Goal: Task Accomplishment & Management: Manage account settings

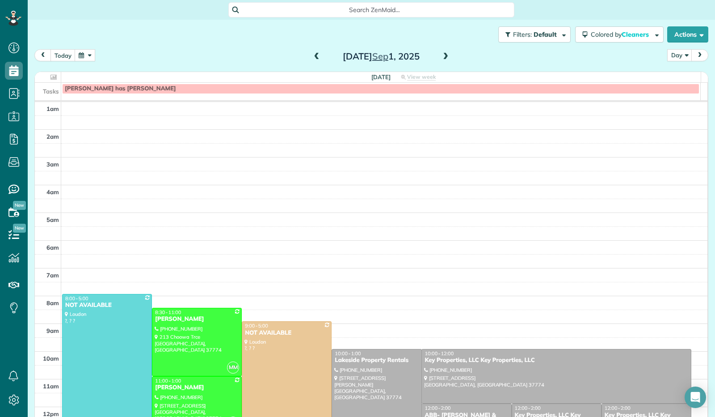
scroll to position [165, 0]
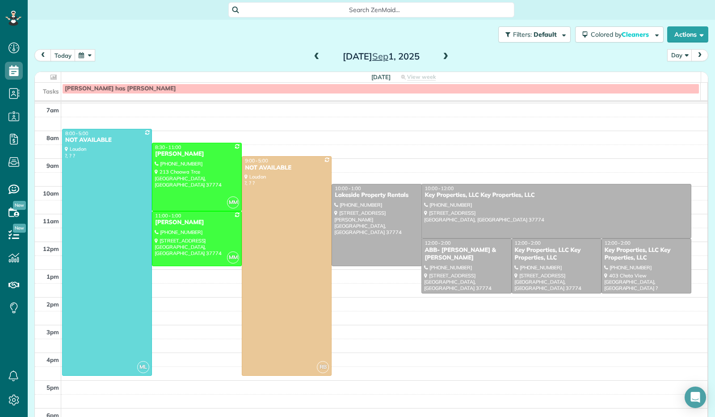
click at [313, 62] on span at bounding box center [317, 56] width 10 height 13
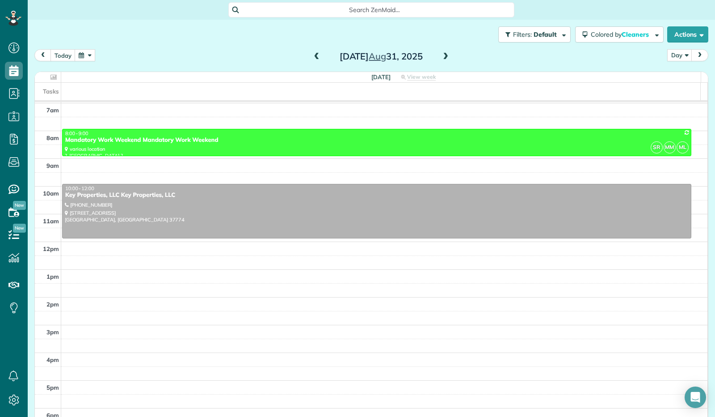
click at [313, 62] on span at bounding box center [317, 56] width 10 height 13
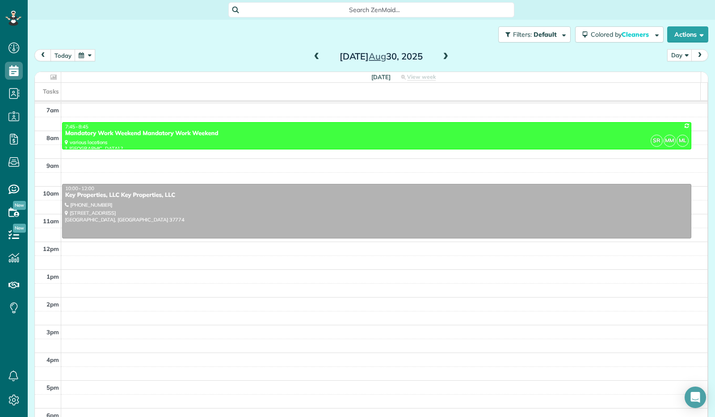
click at [313, 62] on span at bounding box center [317, 56] width 10 height 13
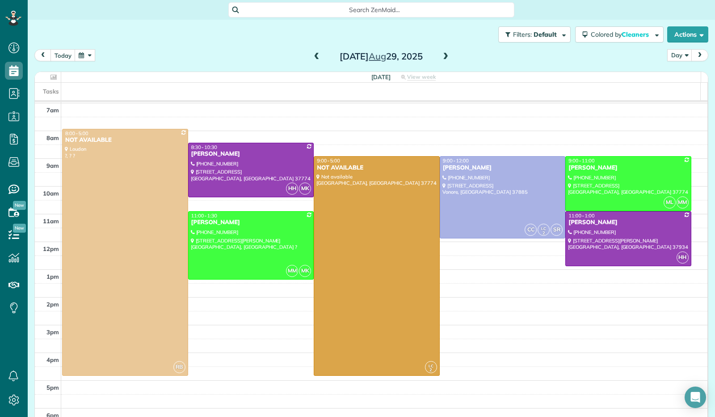
click at [313, 62] on span at bounding box center [317, 56] width 10 height 13
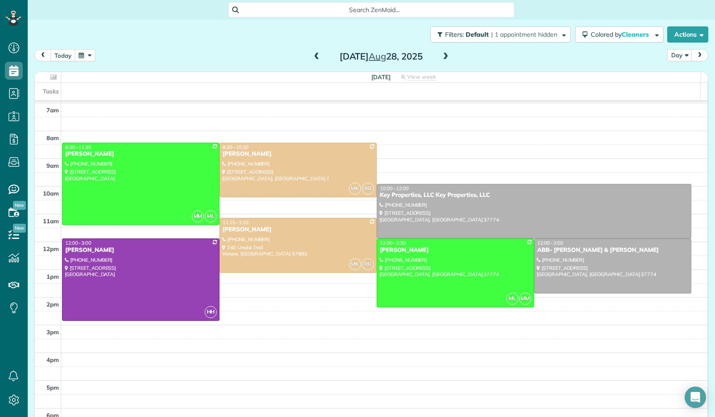
click at [445, 57] on span at bounding box center [446, 57] width 10 height 8
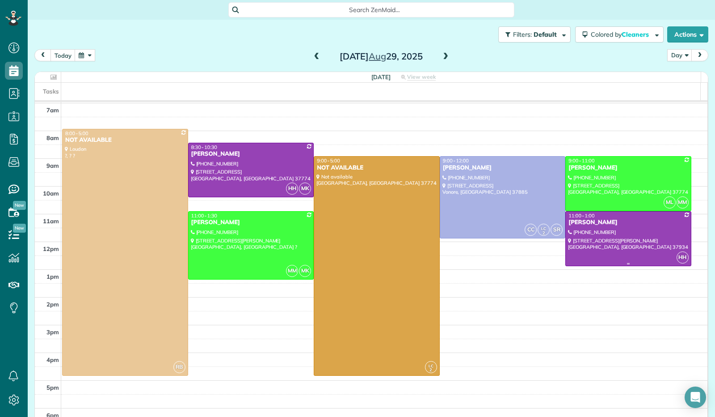
click at [581, 225] on div "[PERSON_NAME]" at bounding box center [628, 223] width 121 height 8
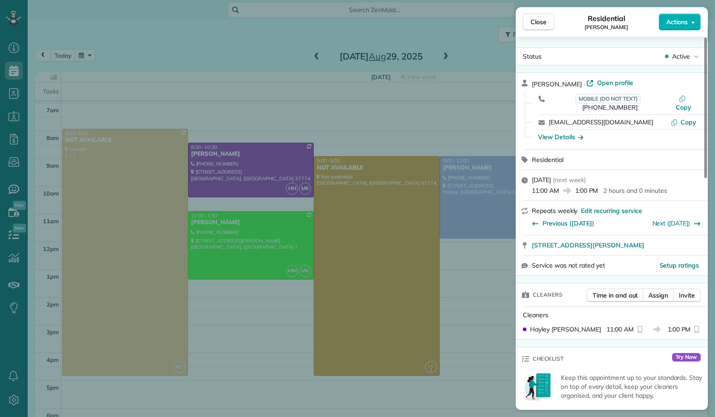
click at [697, 26] on button "Actions" at bounding box center [680, 21] width 42 height 17
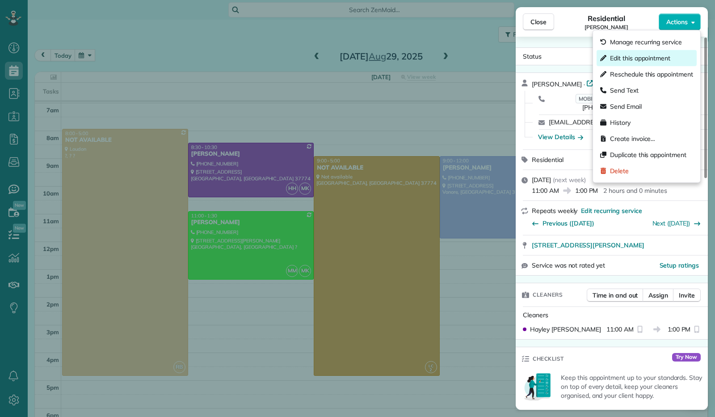
click at [686, 53] on div "Edit this appointment" at bounding box center [647, 58] width 100 height 16
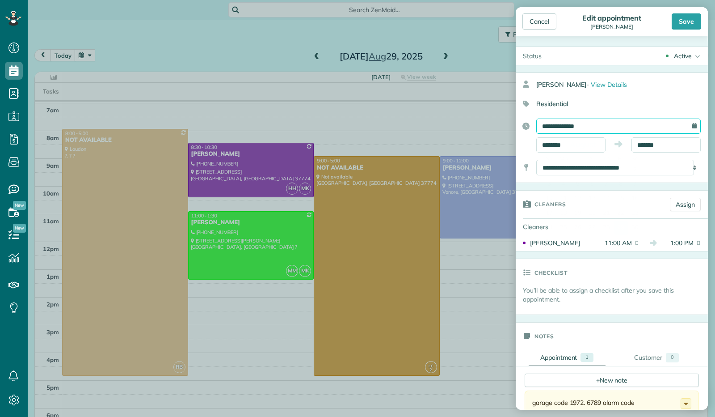
click at [590, 130] on input "**********" at bounding box center [619, 125] width 165 height 15
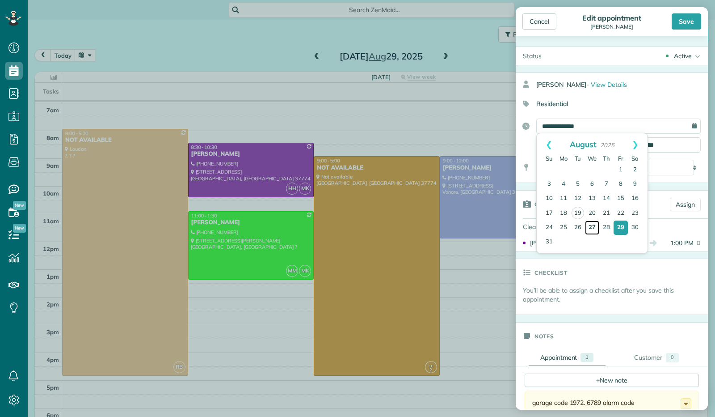
click at [590, 228] on link "27" at bounding box center [592, 227] width 14 height 14
type input "**********"
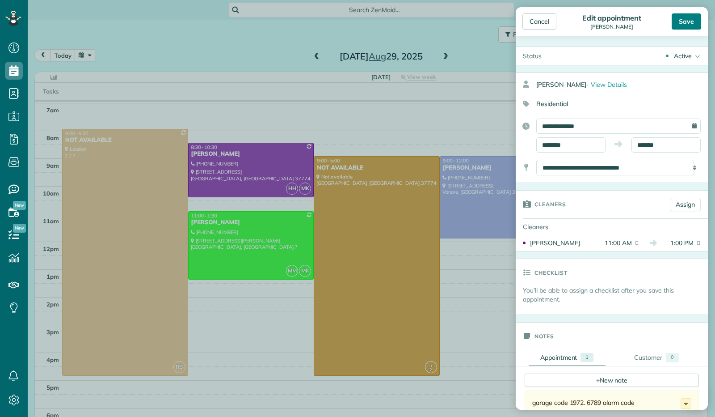
click at [687, 25] on div "Save" at bounding box center [687, 21] width 30 height 16
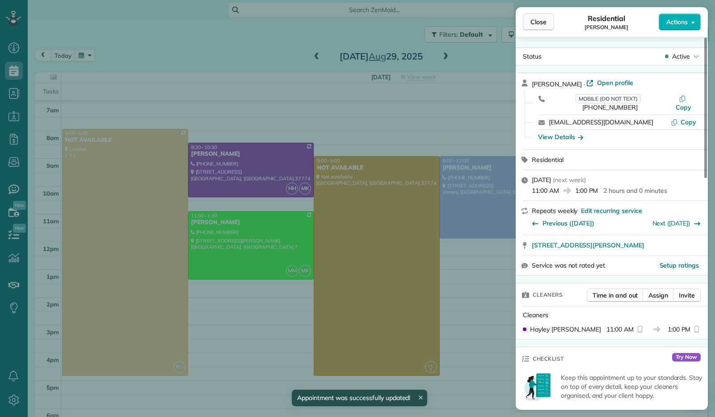
click at [544, 21] on span "Close" at bounding box center [539, 21] width 16 height 9
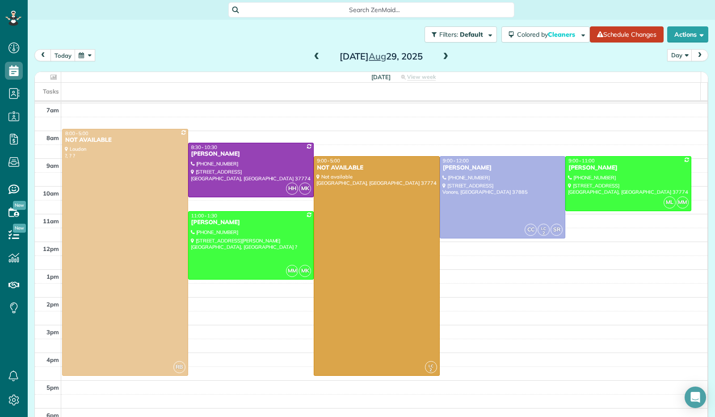
click at [315, 58] on span at bounding box center [317, 57] width 10 height 8
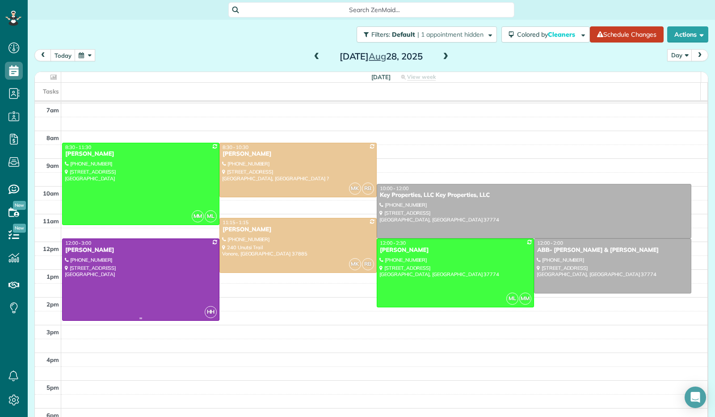
click at [167, 271] on div at bounding box center [141, 279] width 157 height 81
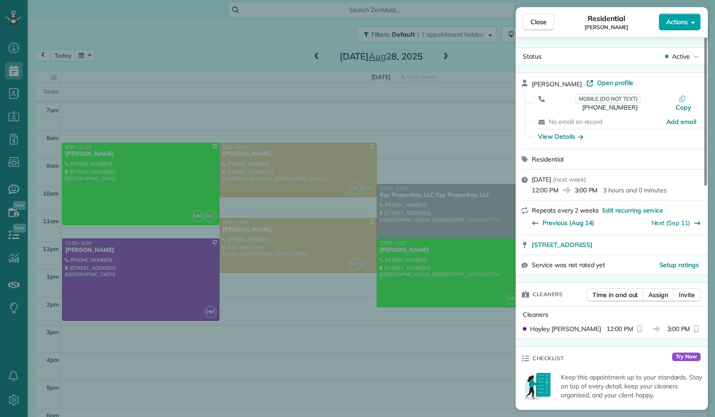
click at [693, 20] on icon "button" at bounding box center [694, 22] width 4 height 7
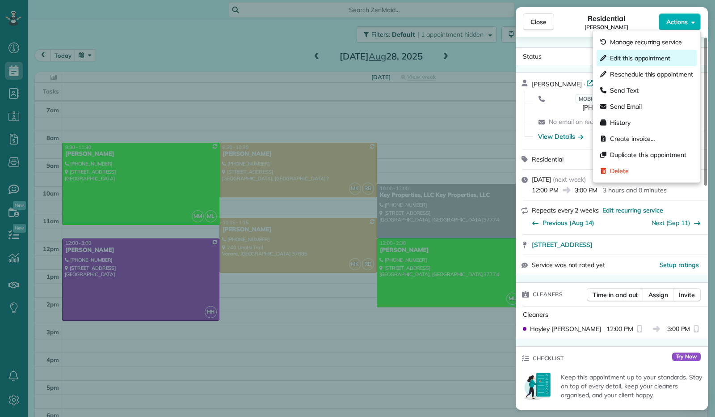
click at [665, 58] on span "Edit this appointment" at bounding box center [640, 58] width 60 height 9
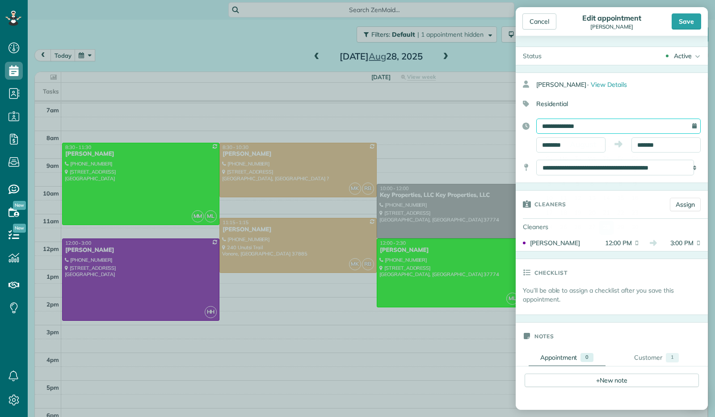
click at [575, 127] on input "**********" at bounding box center [619, 125] width 165 height 15
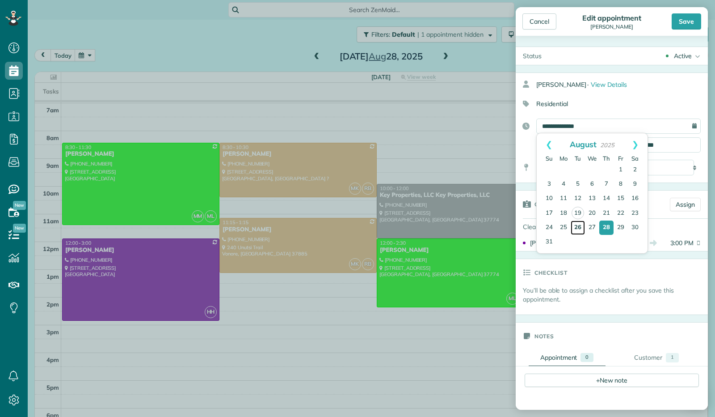
click at [575, 228] on link "26" at bounding box center [578, 227] width 14 height 14
type input "**********"
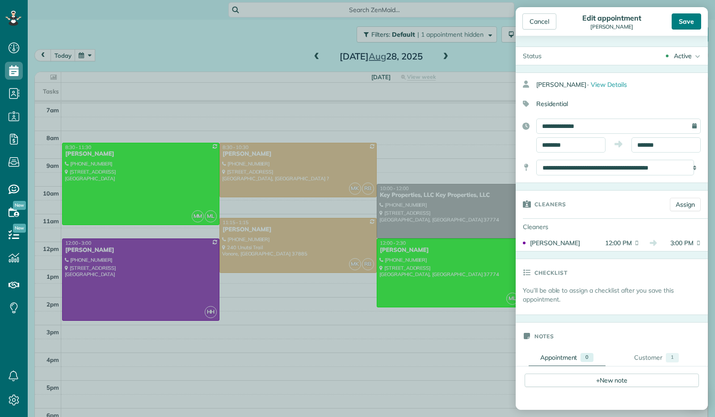
click at [691, 24] on div "Save" at bounding box center [687, 21] width 30 height 16
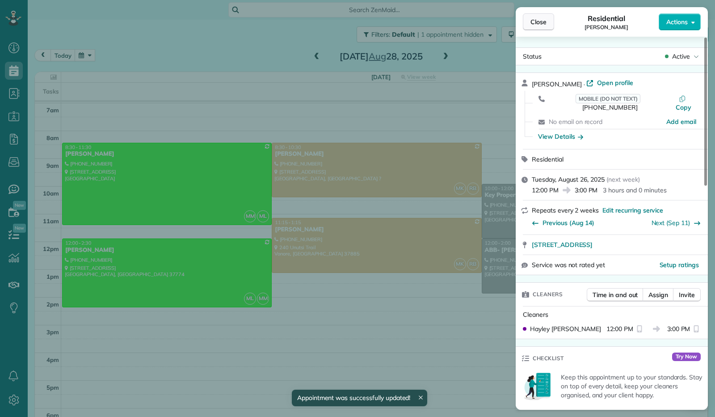
click at [546, 23] on span "Close" at bounding box center [539, 21] width 16 height 9
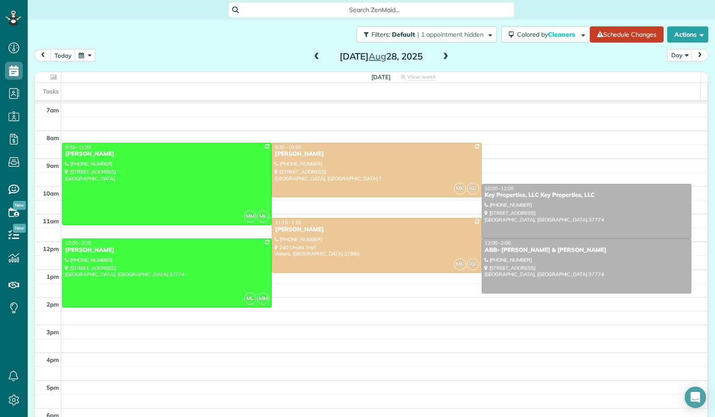
click at [315, 60] on span at bounding box center [317, 57] width 10 height 8
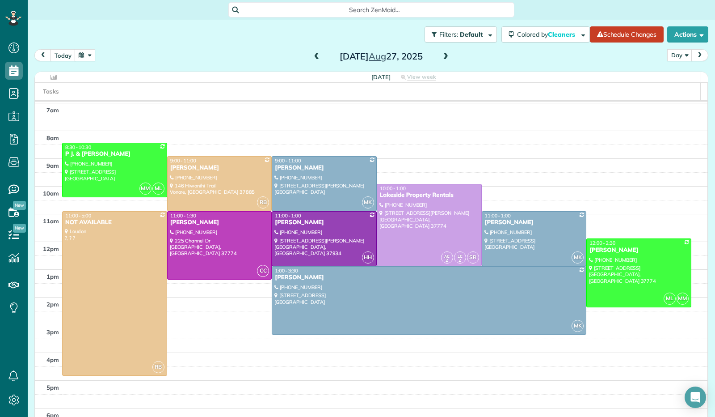
click at [315, 60] on span at bounding box center [317, 57] width 10 height 8
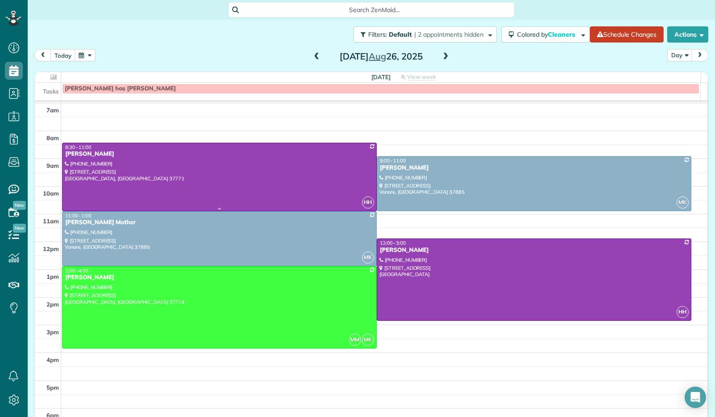
click at [261, 177] on div at bounding box center [220, 177] width 314 height 68
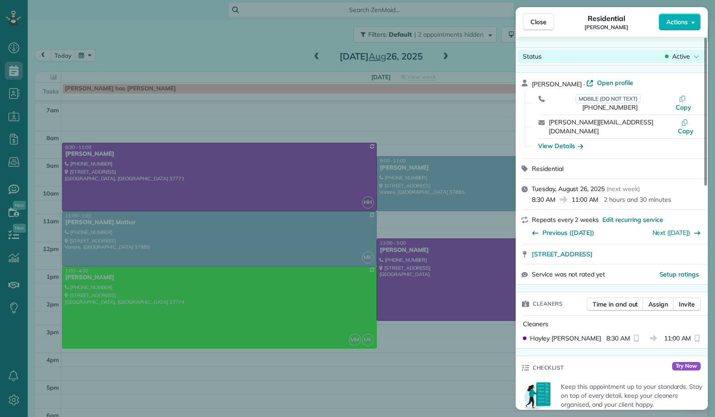
click at [695, 57] on icon at bounding box center [696, 56] width 5 height 9
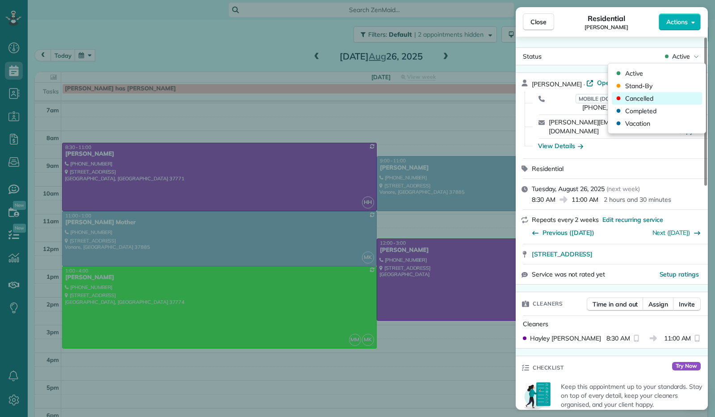
click at [638, 96] on span "Cancelled" at bounding box center [640, 98] width 28 height 9
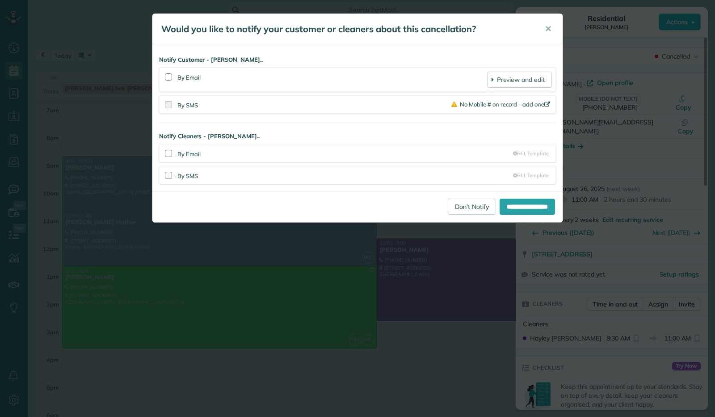
click at [169, 72] on div at bounding box center [168, 77] width 11 height 21
click at [169, 74] on div at bounding box center [168, 76] width 7 height 7
click at [517, 206] on input "**********" at bounding box center [527, 207] width 55 height 16
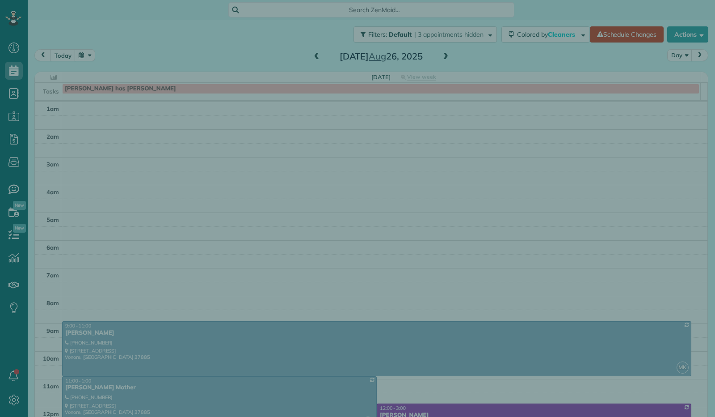
scroll to position [165, 0]
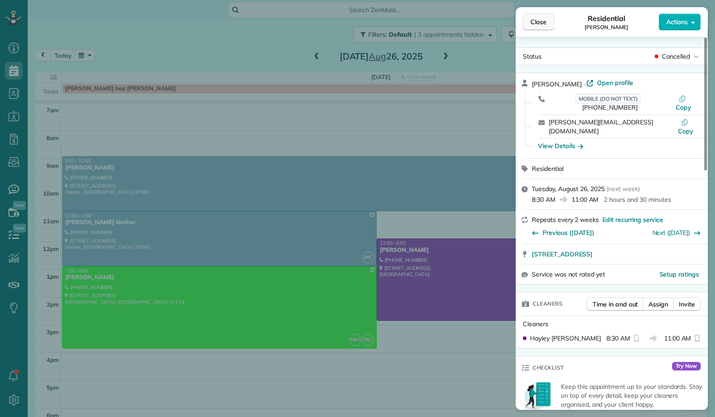
click at [540, 25] on span "Close" at bounding box center [539, 21] width 16 height 9
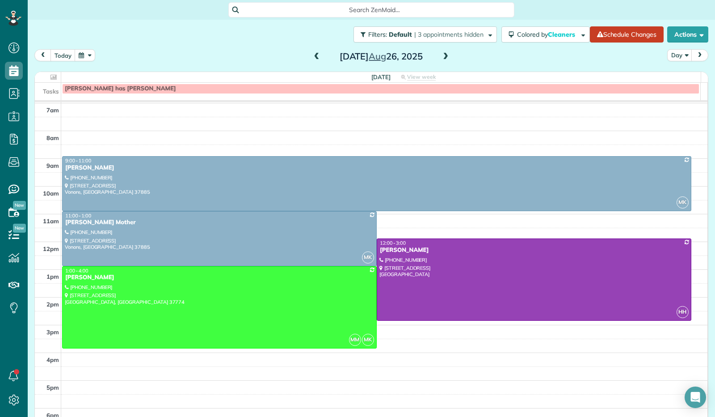
click at [314, 56] on span at bounding box center [317, 57] width 10 height 8
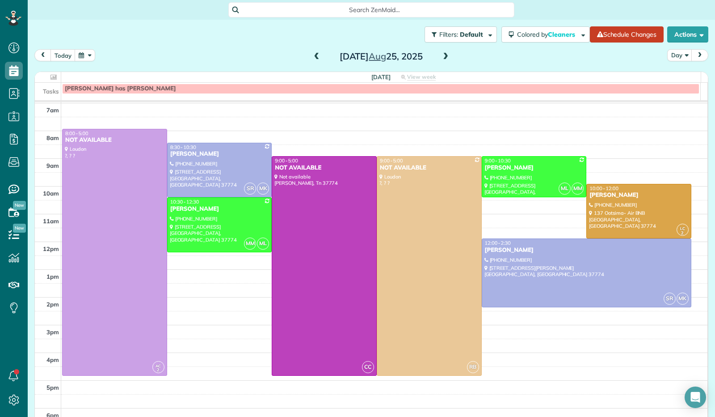
click at [442, 59] on span at bounding box center [446, 57] width 10 height 8
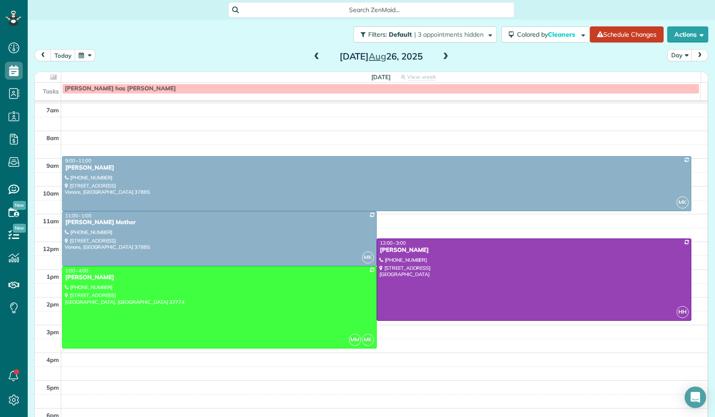
click at [442, 59] on span at bounding box center [446, 57] width 10 height 8
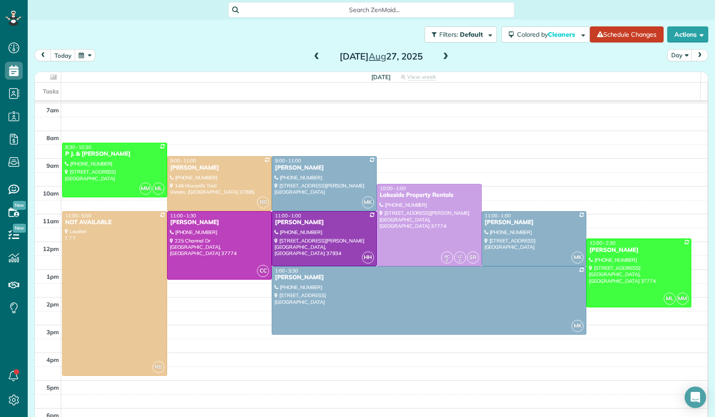
click at [443, 59] on span at bounding box center [446, 57] width 10 height 8
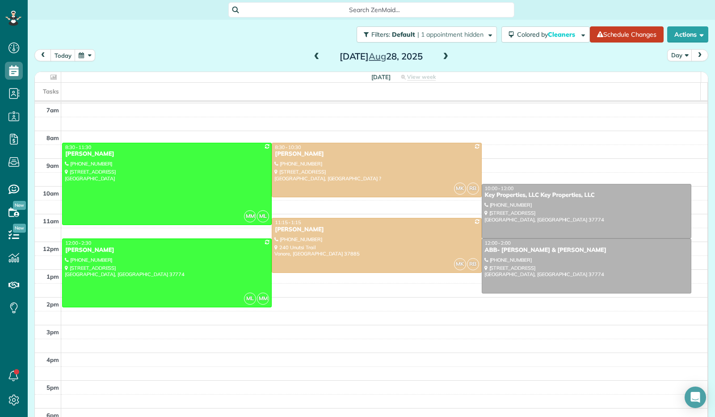
click at [443, 59] on span at bounding box center [446, 57] width 10 height 8
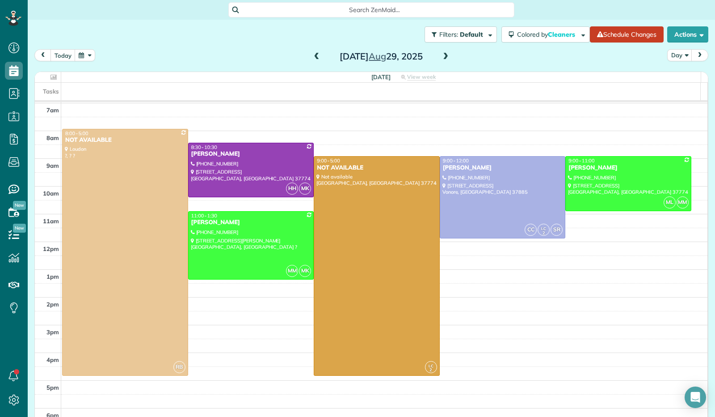
click at [443, 59] on span at bounding box center [446, 57] width 10 height 8
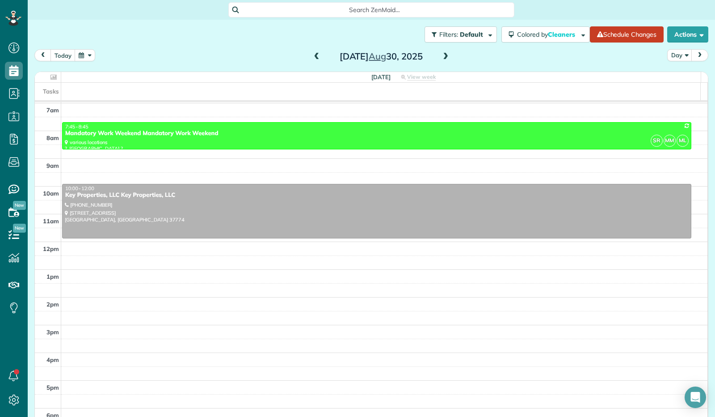
click at [443, 59] on span at bounding box center [446, 57] width 10 height 8
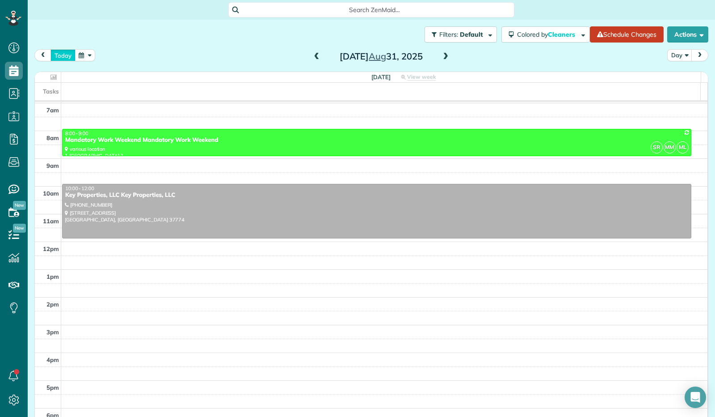
click at [67, 57] on button "today" at bounding box center [63, 55] width 25 height 12
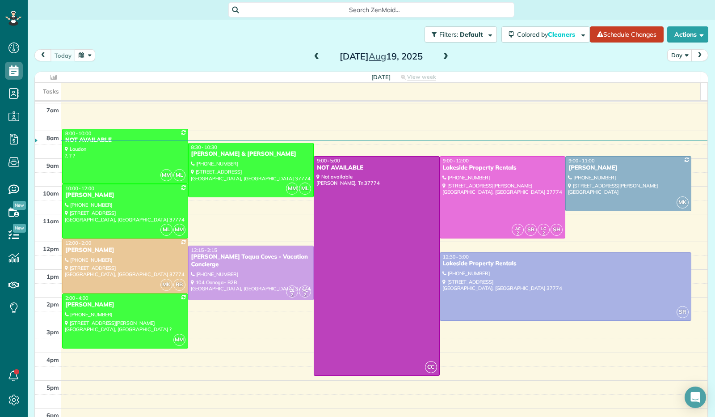
click at [443, 59] on span at bounding box center [446, 57] width 10 height 8
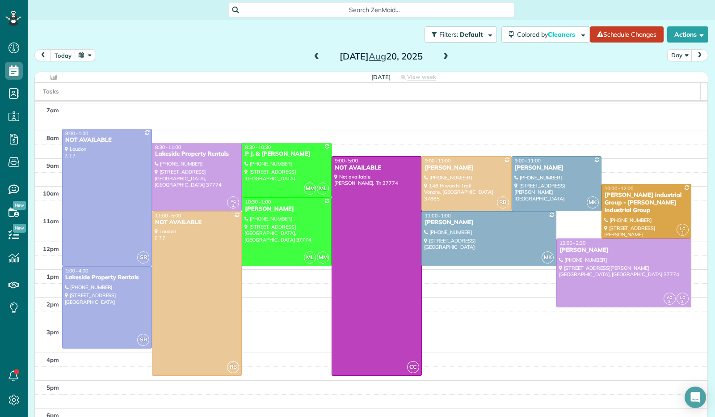
click at [89, 59] on button "button" at bounding box center [85, 55] width 21 height 12
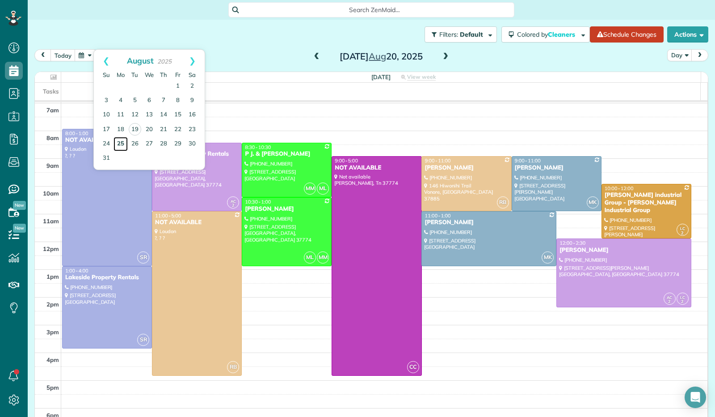
click at [118, 144] on link "25" at bounding box center [121, 144] width 14 height 14
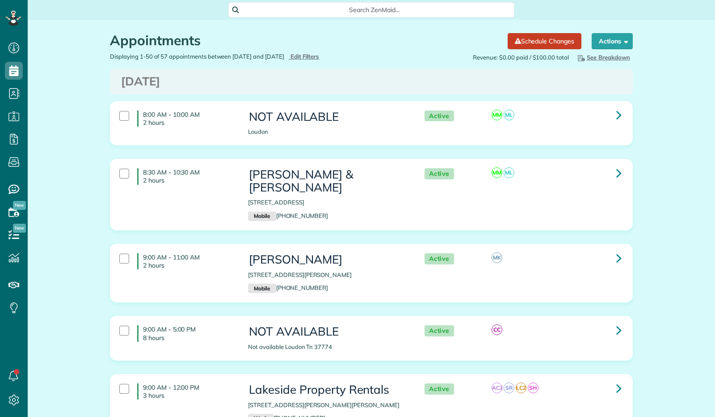
scroll to position [4, 4]
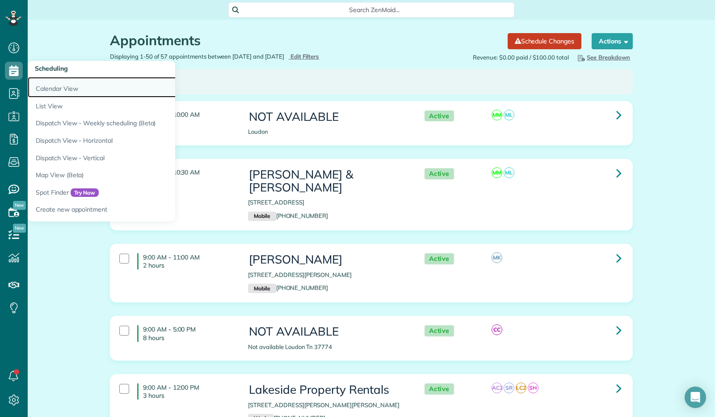
click at [49, 85] on link "Calendar View" at bounding box center [140, 87] width 224 height 21
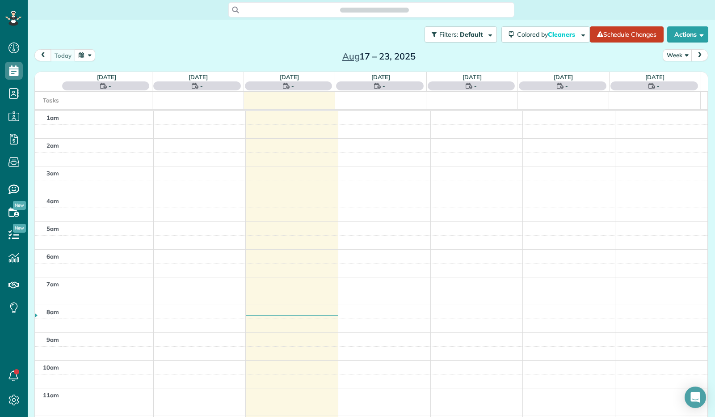
scroll to position [165, 0]
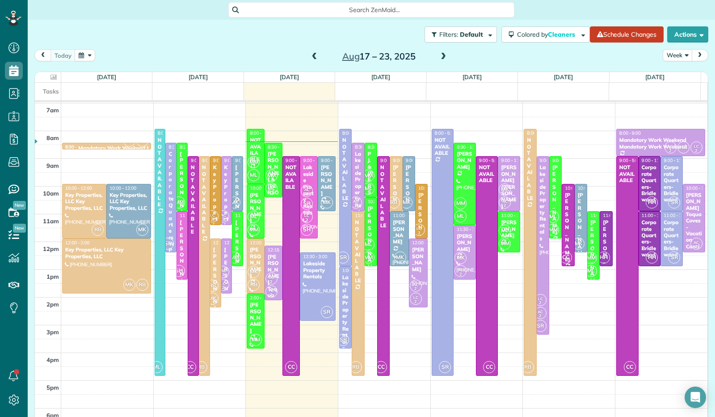
click at [680, 58] on button "Week" at bounding box center [678, 55] width 30 height 12
click at [666, 82] on link "Day" at bounding box center [699, 76] width 71 height 18
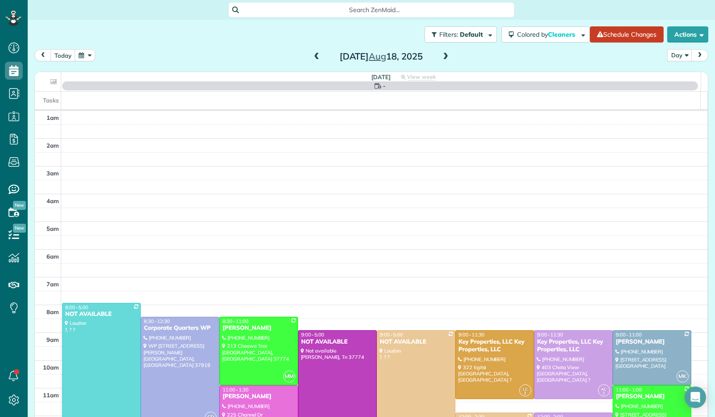
scroll to position [165, 0]
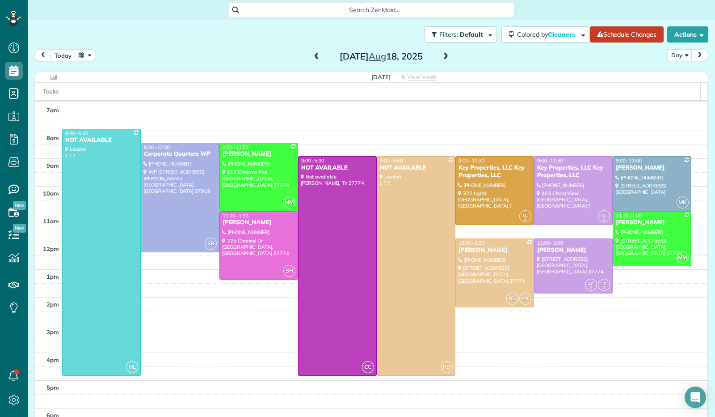
click at [444, 61] on span at bounding box center [446, 56] width 10 height 13
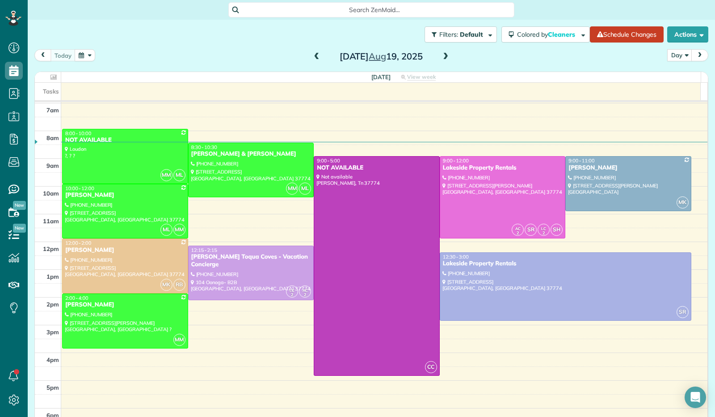
click at [313, 54] on span at bounding box center [317, 57] width 10 height 8
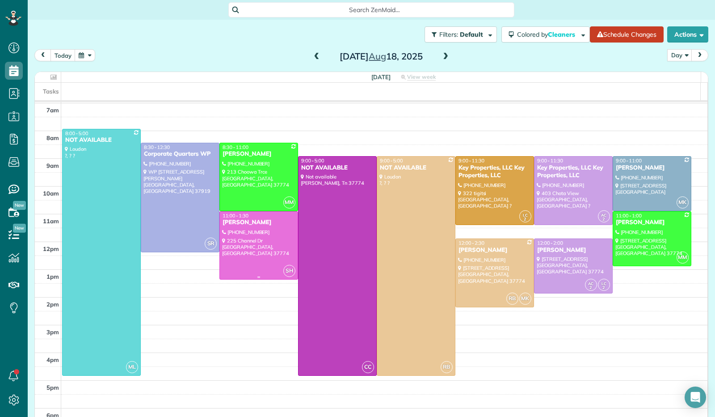
click at [277, 243] on div at bounding box center [259, 245] width 78 height 68
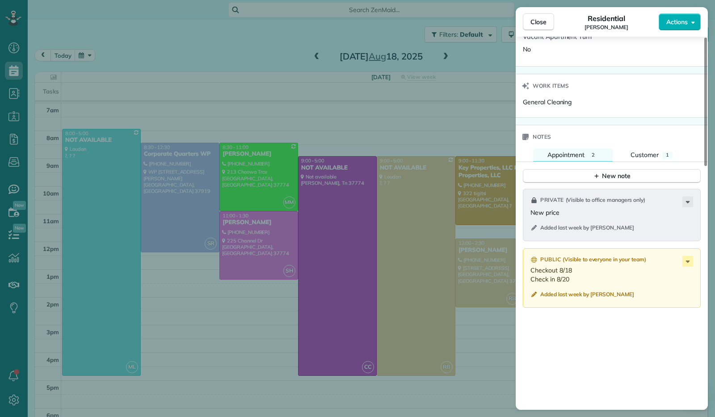
scroll to position [537, 0]
click at [546, 26] on button "Close" at bounding box center [538, 21] width 31 height 17
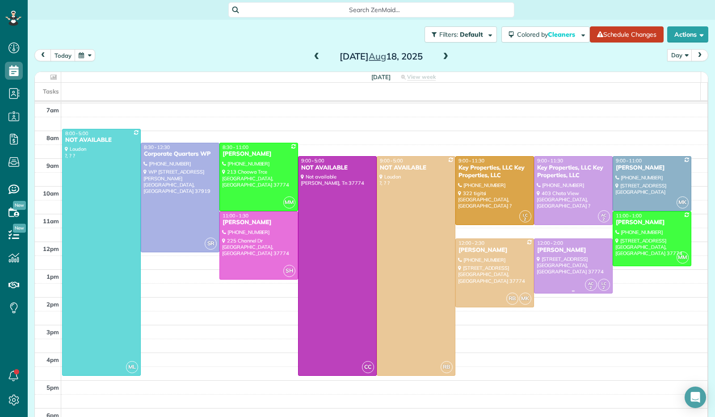
click at [563, 258] on div at bounding box center [574, 266] width 78 height 54
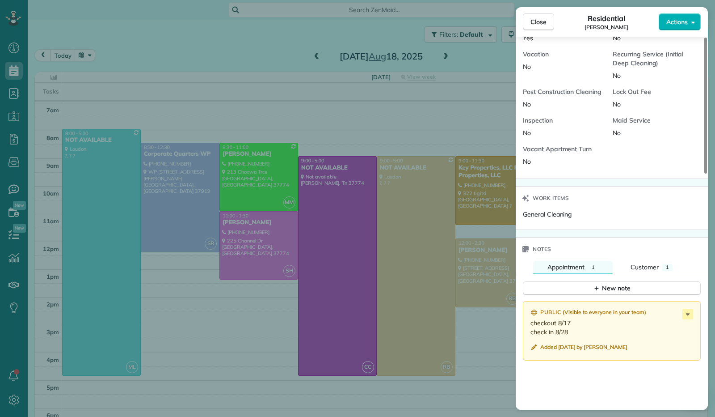
scroll to position [447, 0]
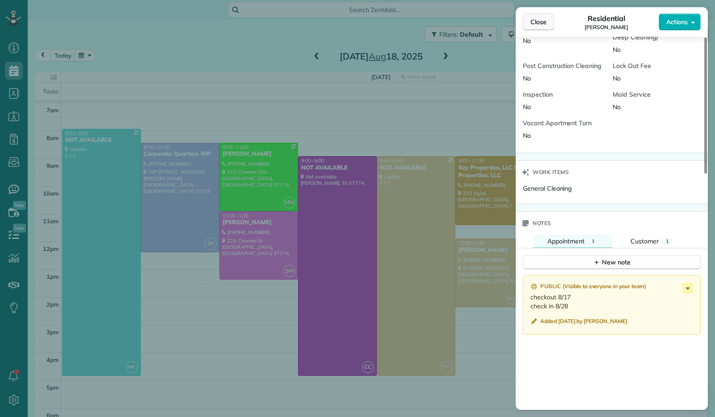
click at [531, 20] on span "Close" at bounding box center [539, 21] width 16 height 9
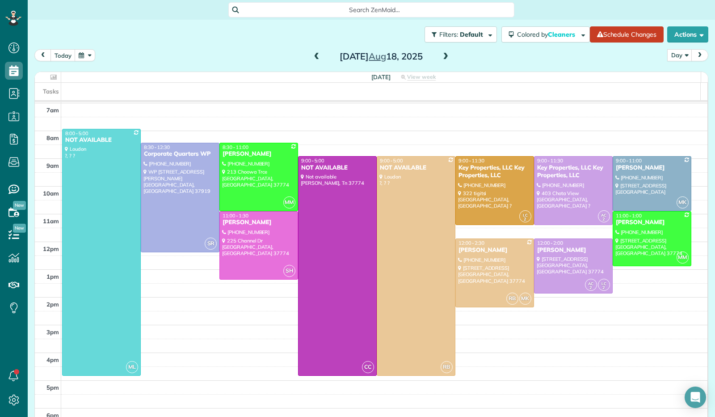
click at [312, 59] on span at bounding box center [317, 57] width 10 height 8
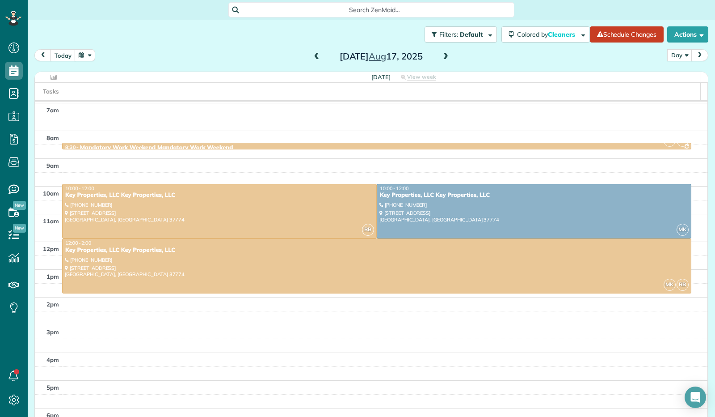
click at [312, 59] on span at bounding box center [317, 57] width 10 height 8
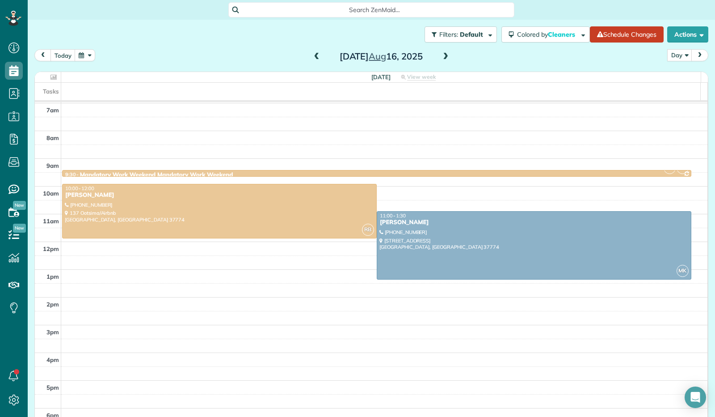
click at [313, 56] on span at bounding box center [317, 57] width 10 height 8
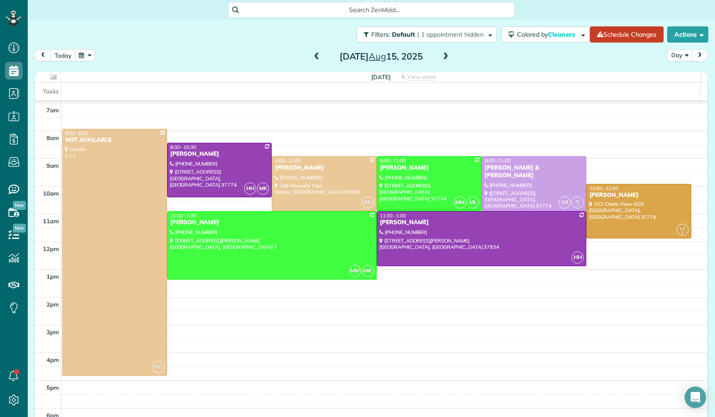
click at [64, 56] on button "today" at bounding box center [63, 55] width 25 height 12
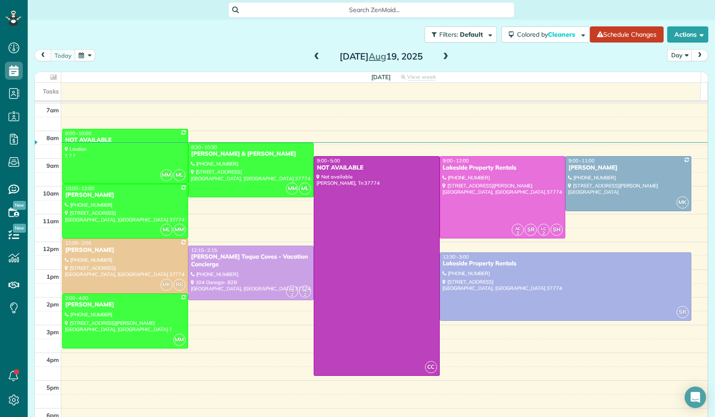
click at [444, 60] on span at bounding box center [446, 57] width 10 height 8
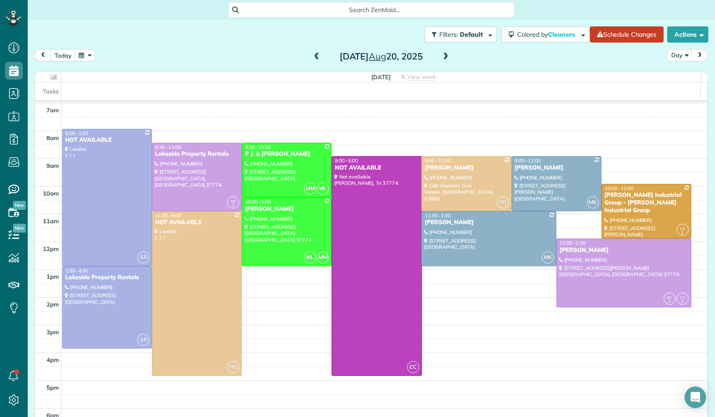
click at [444, 60] on span at bounding box center [446, 57] width 10 height 8
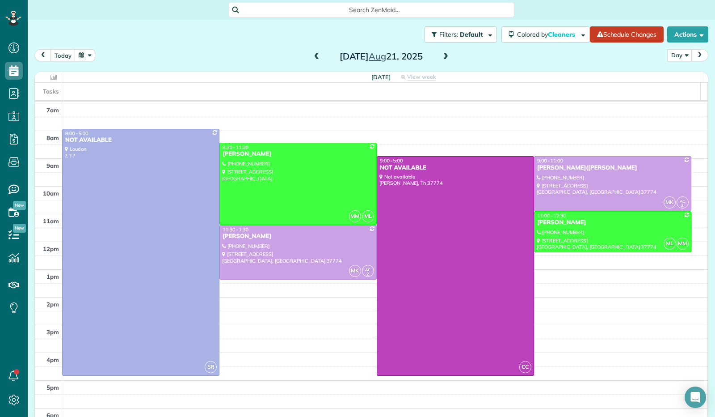
click at [444, 60] on span at bounding box center [446, 57] width 10 height 8
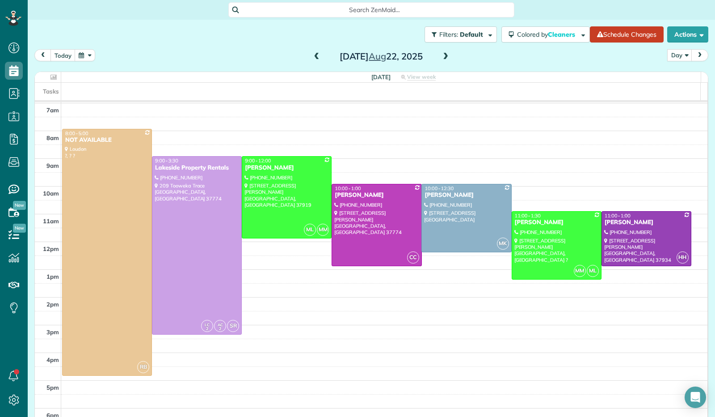
click at [444, 60] on span at bounding box center [446, 57] width 10 height 8
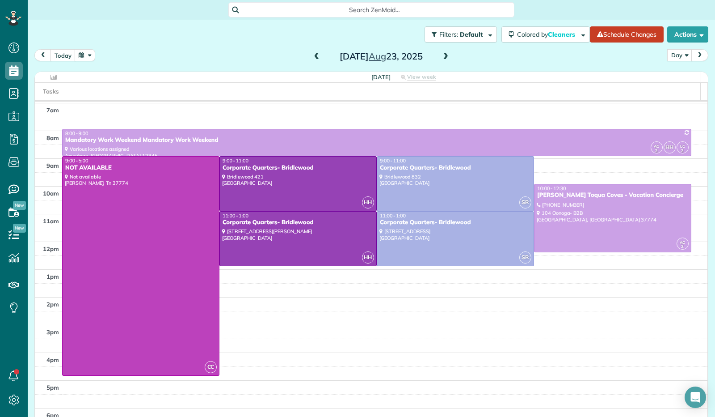
click at [444, 60] on span at bounding box center [446, 57] width 10 height 8
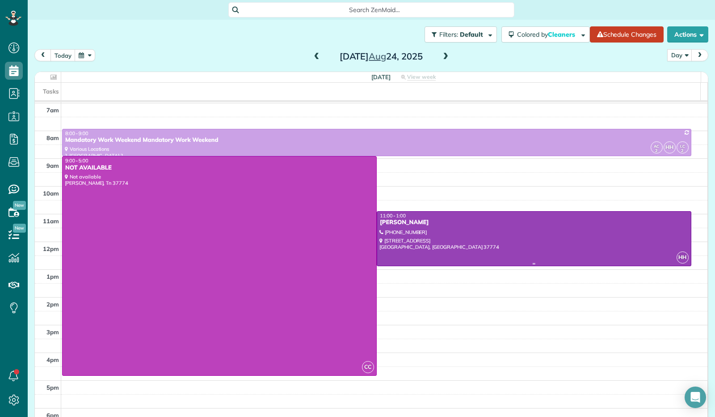
click at [479, 242] on div at bounding box center [534, 238] width 314 height 54
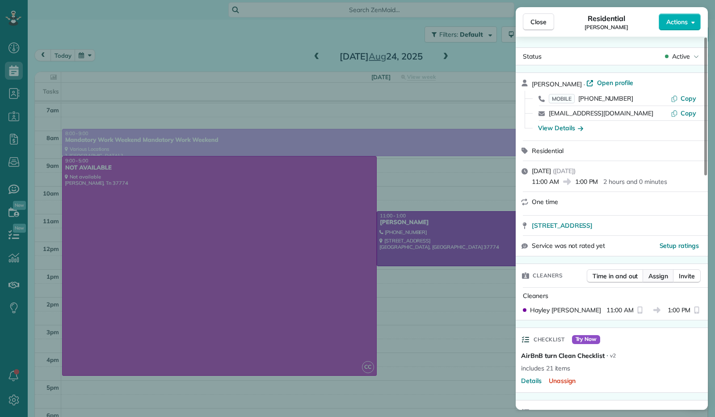
click at [661, 275] on span "Assign" at bounding box center [659, 275] width 20 height 9
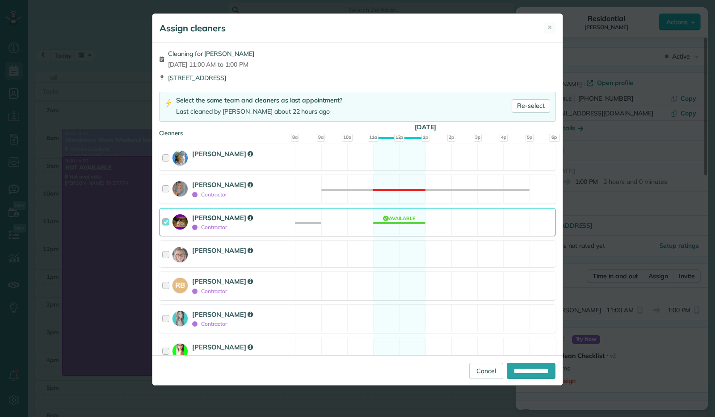
click at [169, 219] on div at bounding box center [167, 222] width 10 height 19
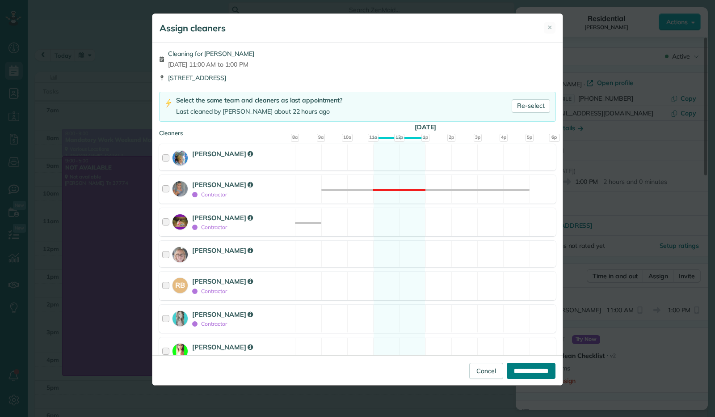
click at [524, 374] on input "**********" at bounding box center [531, 371] width 49 height 16
type input "**********"
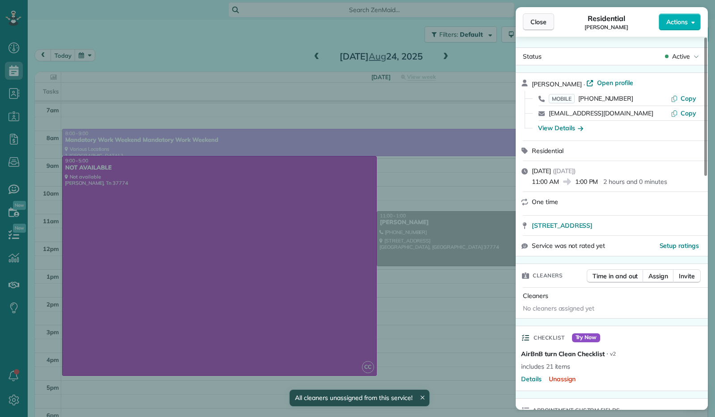
click at [539, 21] on span "Close" at bounding box center [539, 21] width 16 height 9
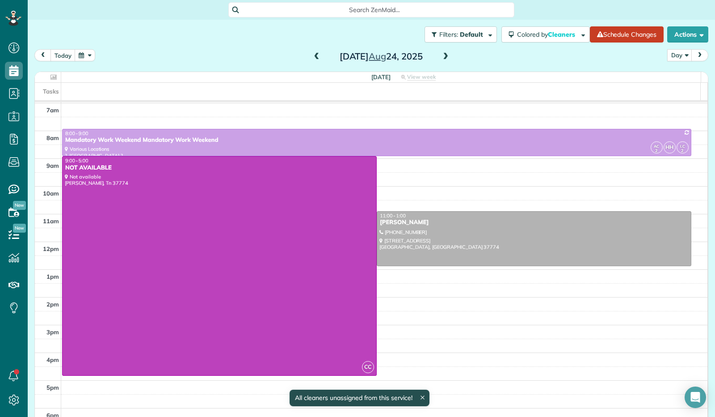
click at [441, 59] on span at bounding box center [446, 57] width 10 height 8
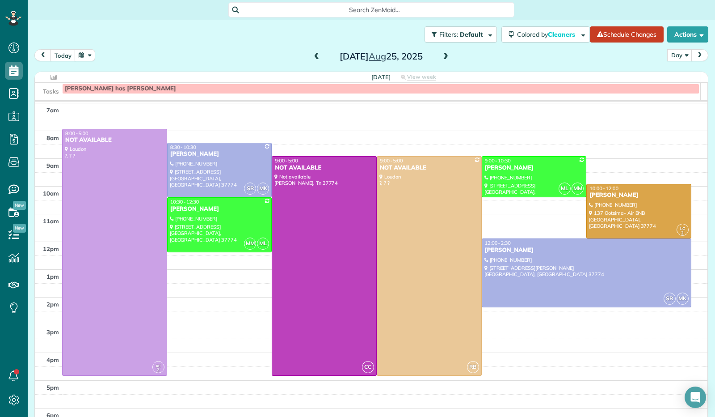
click at [441, 58] on span at bounding box center [446, 57] width 10 height 8
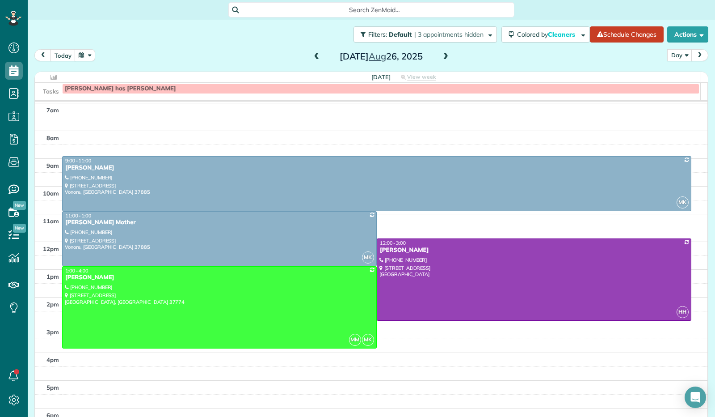
click at [441, 58] on span at bounding box center [446, 57] width 10 height 8
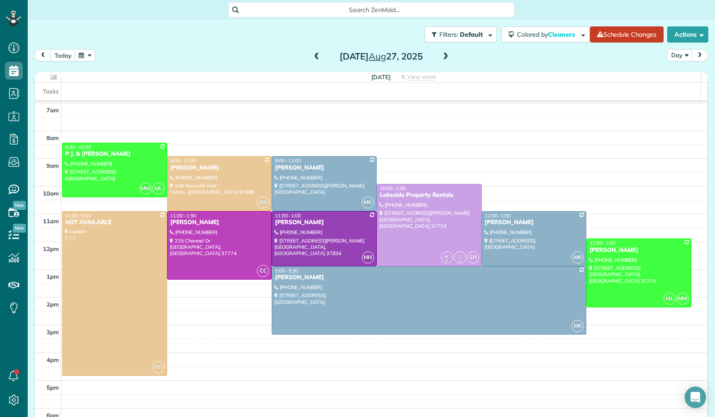
click at [441, 58] on span at bounding box center [446, 57] width 10 height 8
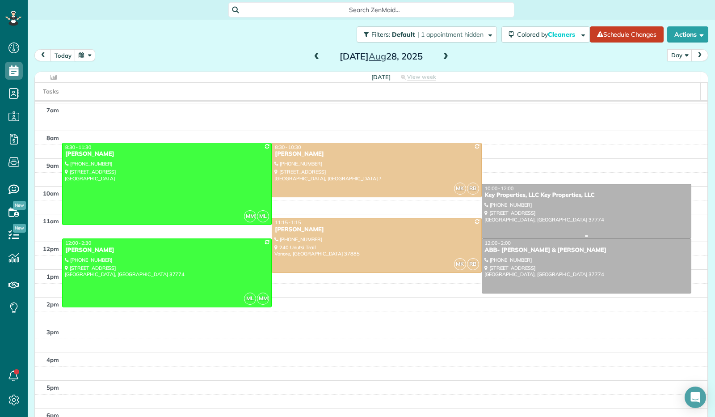
click at [595, 228] on div at bounding box center [586, 211] width 209 height 54
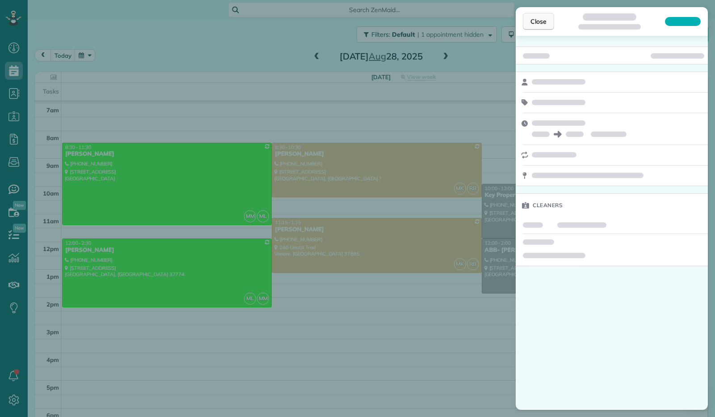
click at [534, 19] on span "Close" at bounding box center [539, 21] width 16 height 9
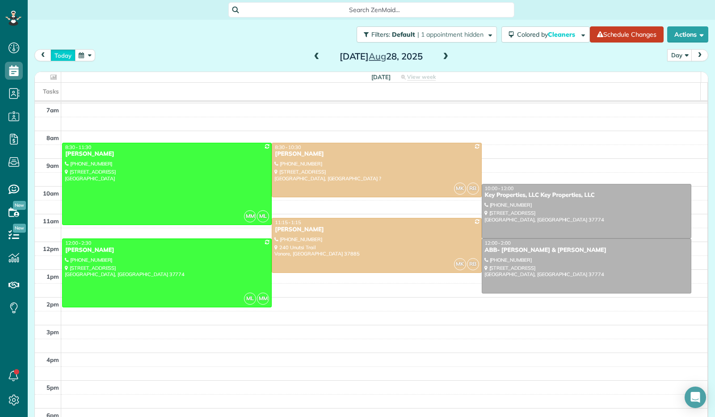
click at [59, 55] on button "today" at bounding box center [63, 55] width 25 height 12
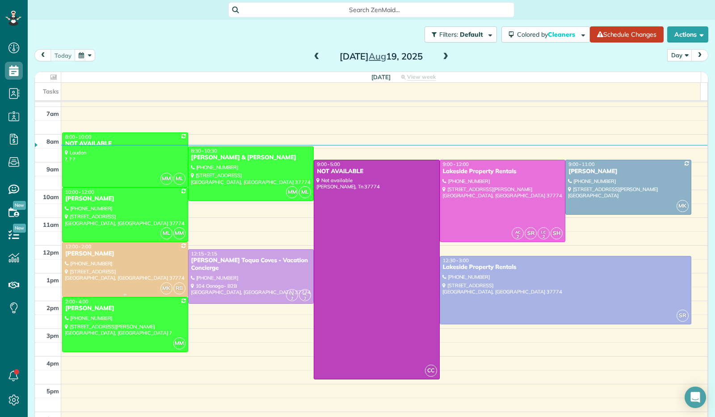
scroll to position [165, 0]
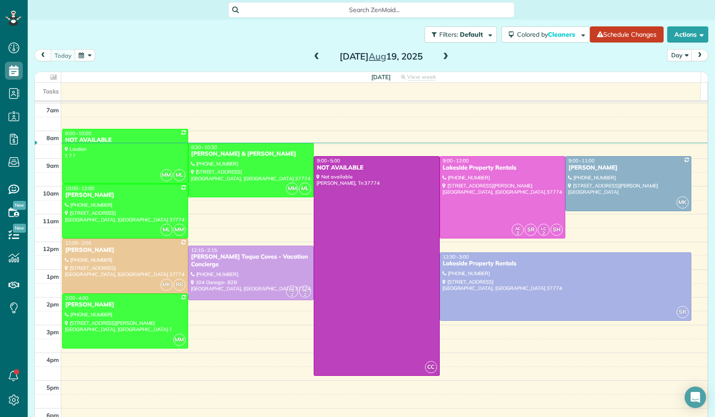
click at [314, 58] on span at bounding box center [317, 57] width 10 height 8
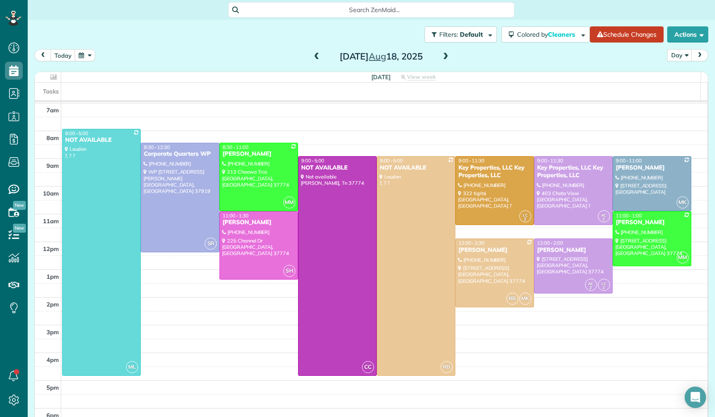
click at [444, 56] on span at bounding box center [446, 57] width 10 height 8
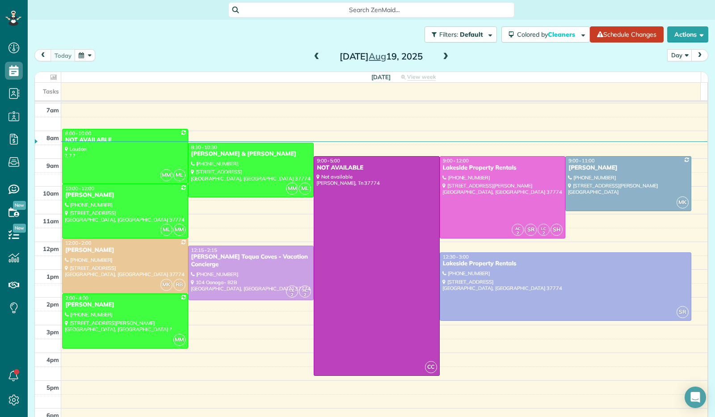
click at [80, 55] on button "button" at bounding box center [85, 55] width 21 height 12
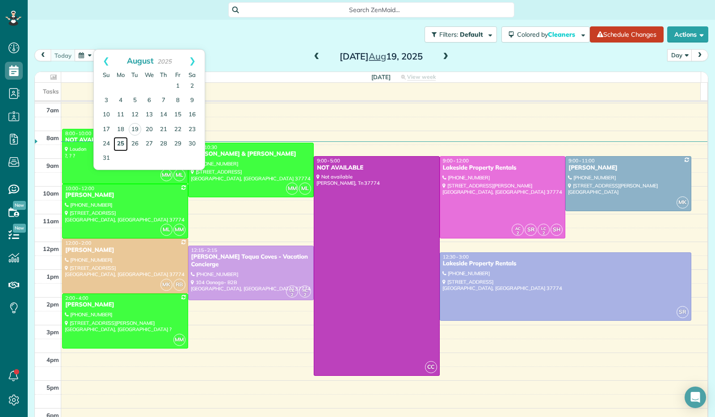
click at [126, 139] on link "25" at bounding box center [121, 144] width 14 height 14
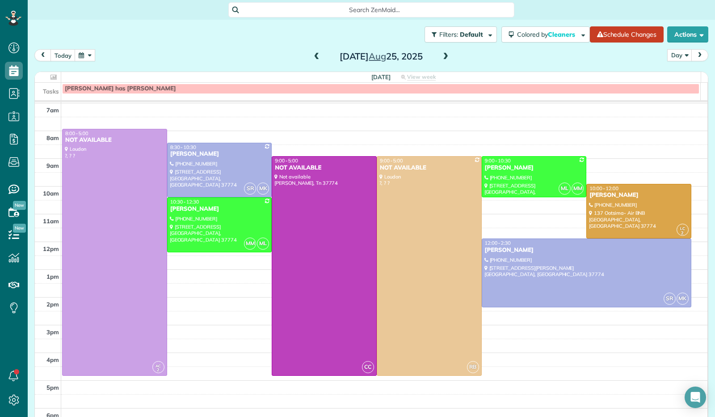
click at [444, 59] on span at bounding box center [446, 57] width 10 height 8
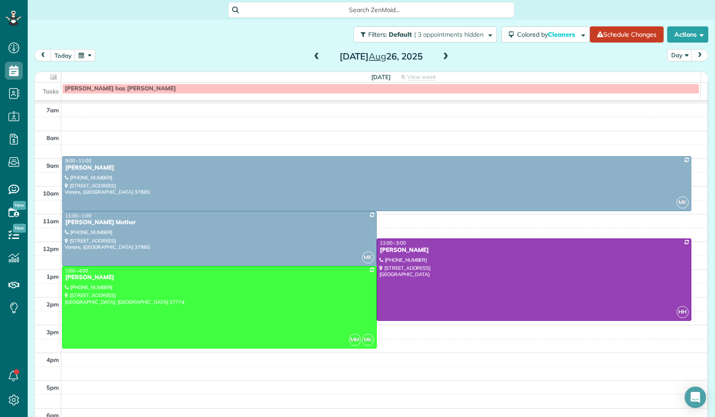
click at [312, 58] on span at bounding box center [317, 57] width 10 height 8
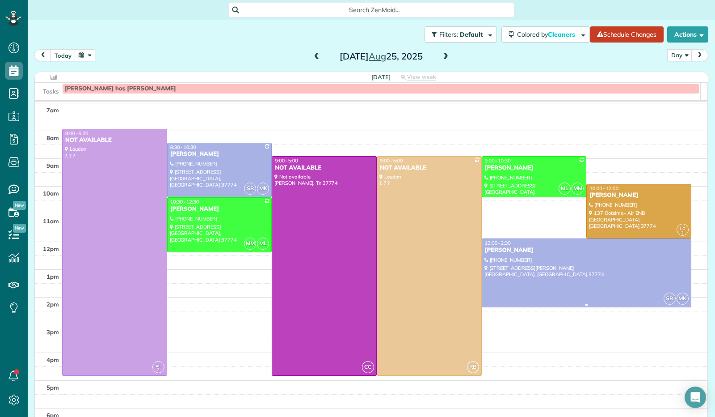
click at [558, 264] on div at bounding box center [586, 273] width 209 height 68
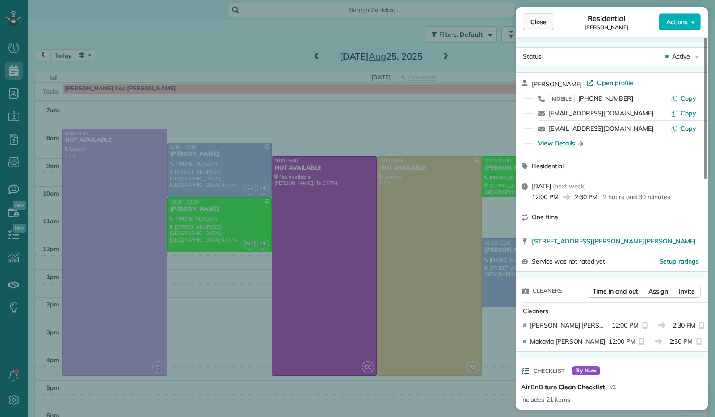
click at [531, 17] on button "Close" at bounding box center [538, 21] width 31 height 17
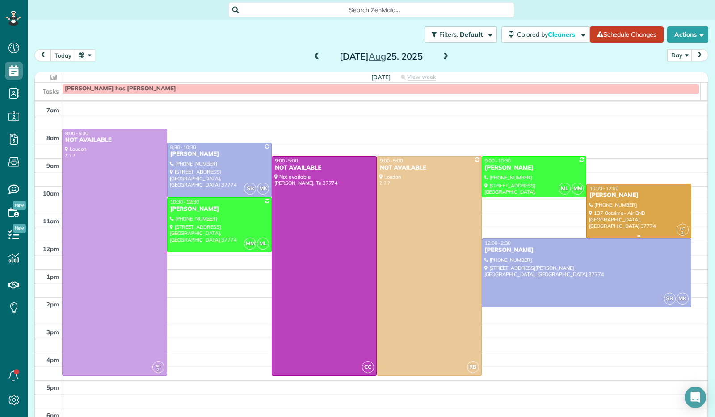
click at [608, 216] on div at bounding box center [639, 211] width 104 height 54
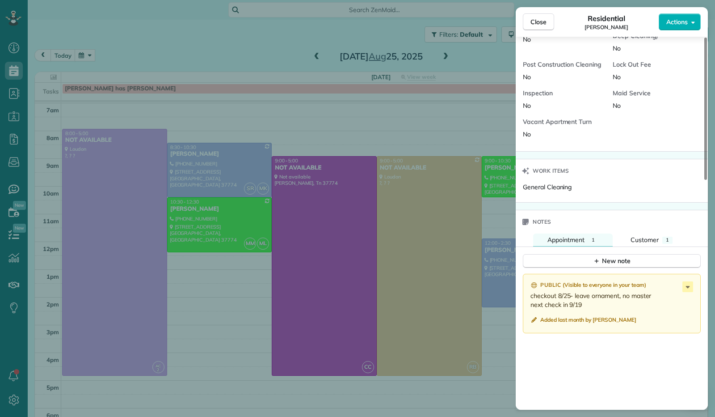
scroll to position [600, 0]
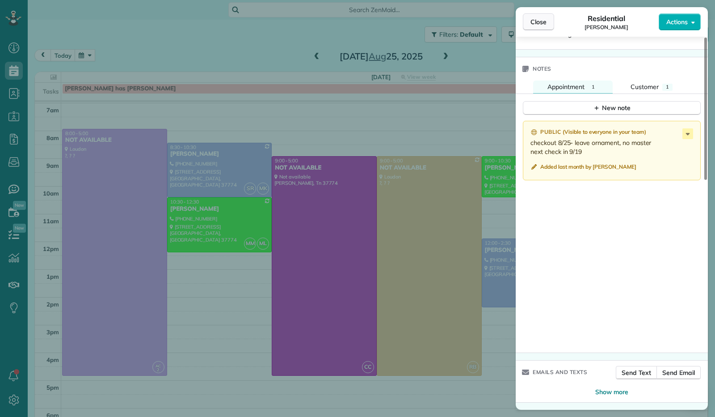
click at [537, 17] on span "Close" at bounding box center [539, 21] width 16 height 9
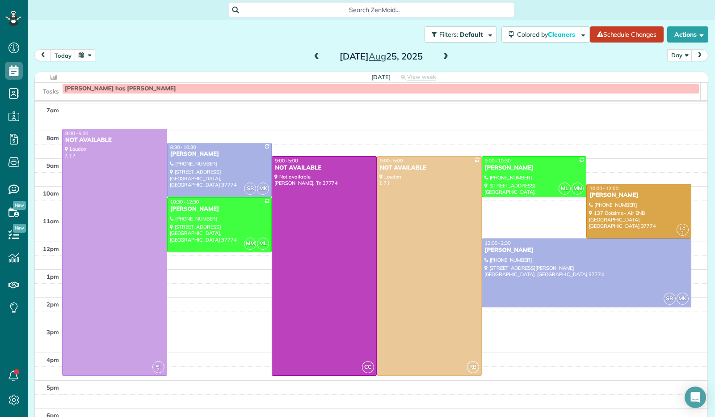
click at [444, 59] on span at bounding box center [446, 57] width 10 height 8
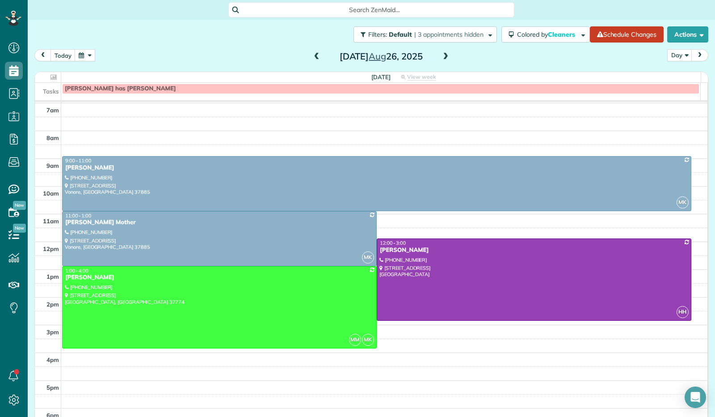
click at [444, 59] on span at bounding box center [446, 57] width 10 height 8
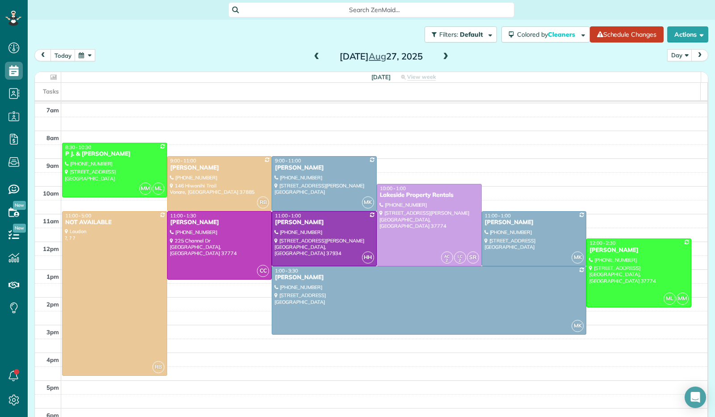
click at [444, 59] on span at bounding box center [446, 57] width 10 height 8
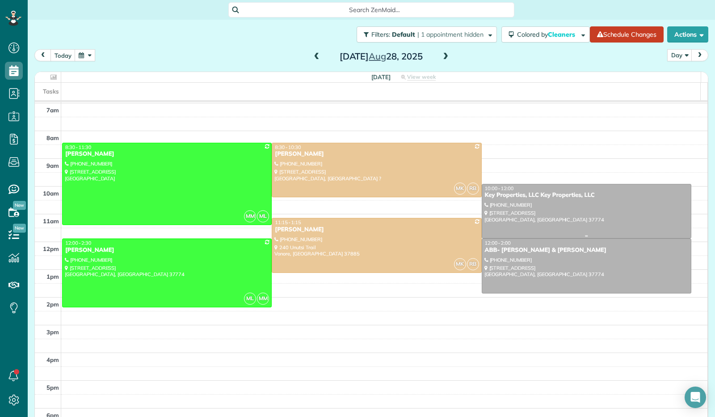
click at [555, 211] on div at bounding box center [586, 211] width 209 height 54
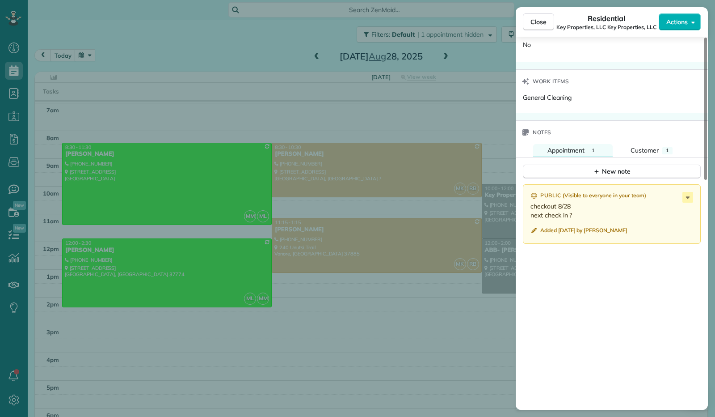
scroll to position [600, 0]
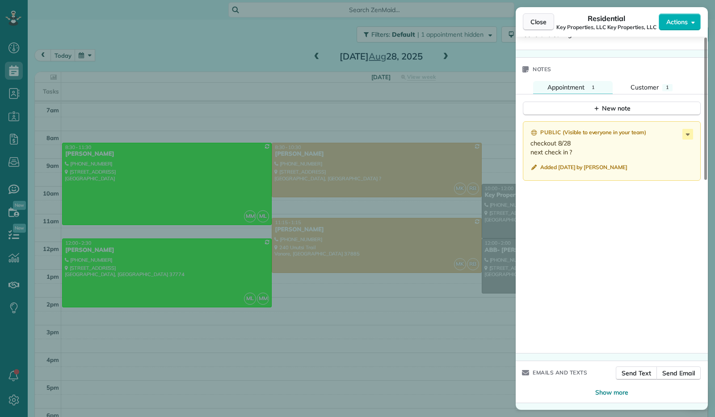
click at [541, 25] on span "Close" at bounding box center [539, 21] width 16 height 9
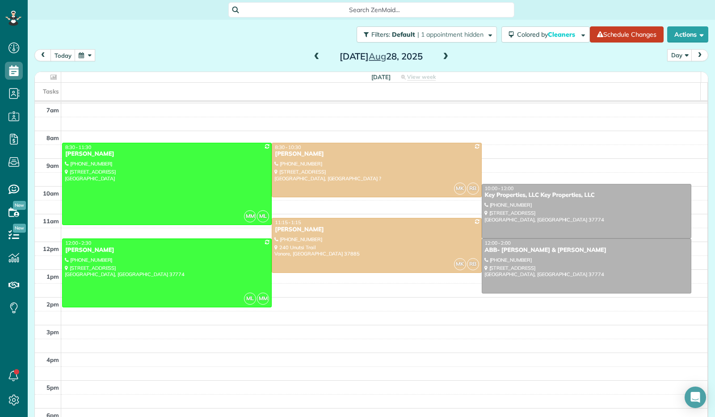
click at [441, 60] on span at bounding box center [446, 57] width 10 height 8
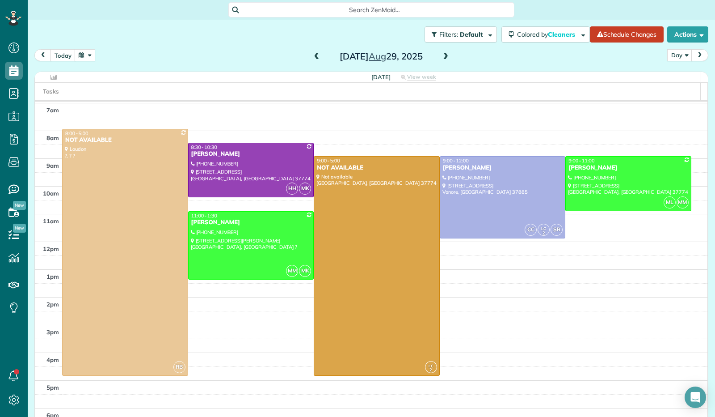
click at [441, 60] on span at bounding box center [446, 57] width 10 height 8
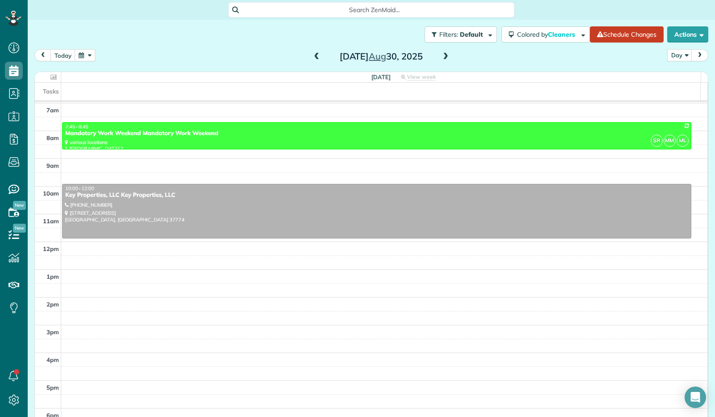
click at [441, 61] on span at bounding box center [446, 56] width 10 height 13
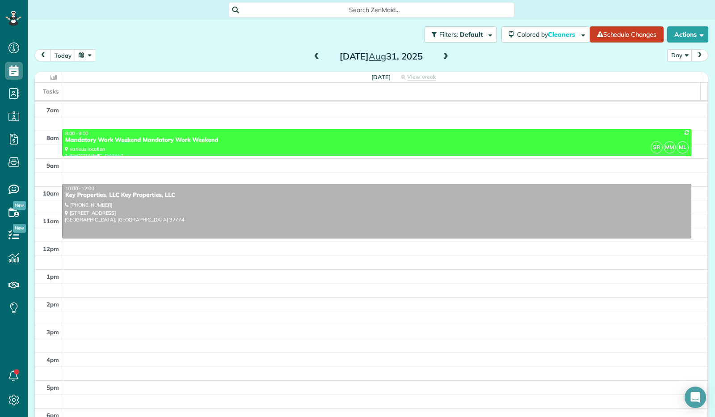
click at [441, 61] on span at bounding box center [446, 56] width 10 height 13
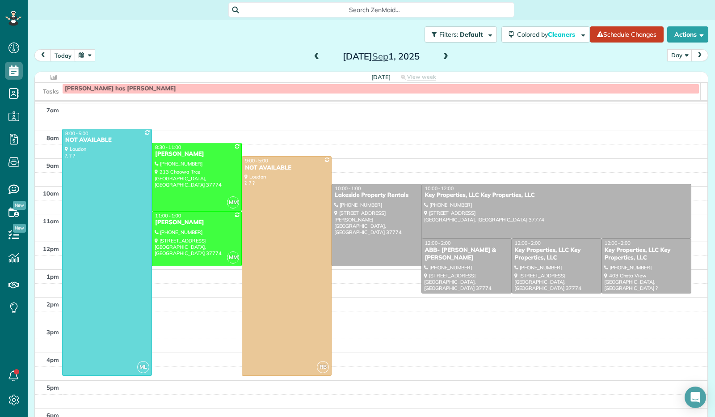
click at [316, 58] on span at bounding box center [317, 57] width 10 height 8
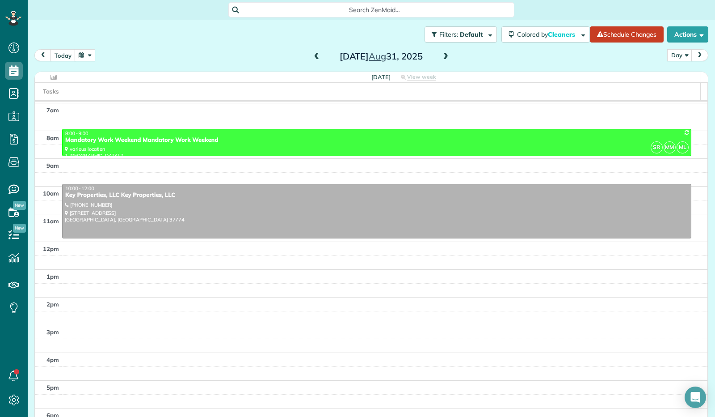
click at [315, 60] on span at bounding box center [317, 57] width 10 height 8
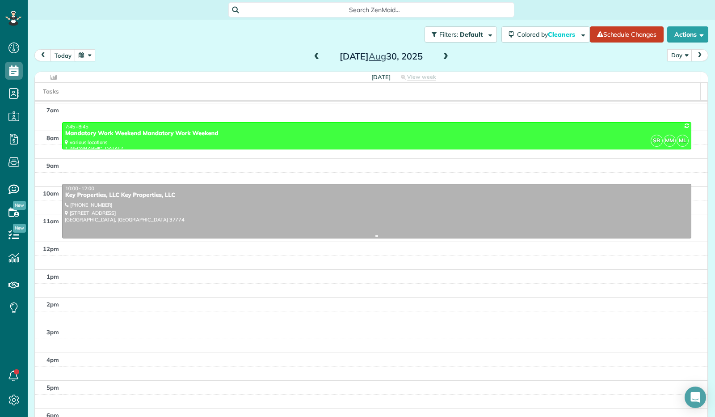
click at [172, 199] on div "Key Properties, LLC Key Properties, LLC" at bounding box center [377, 195] width 624 height 8
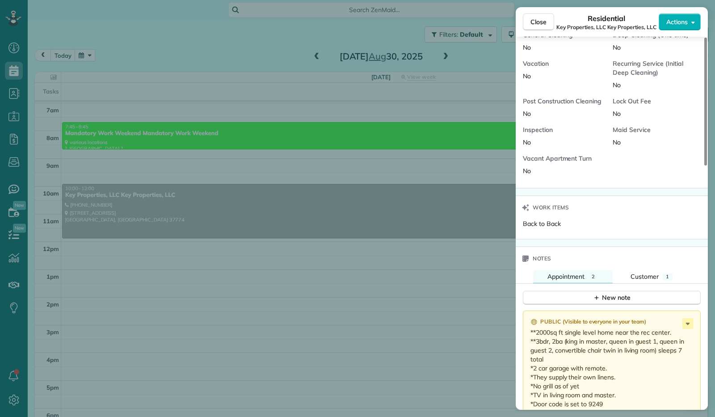
scroll to position [537, 0]
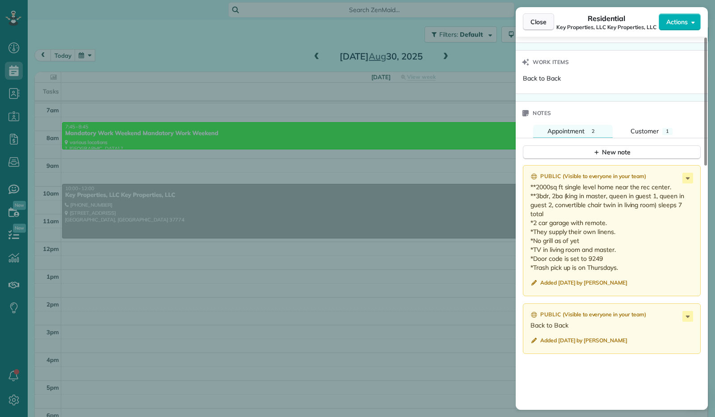
click at [539, 27] on button "Close" at bounding box center [538, 21] width 31 height 17
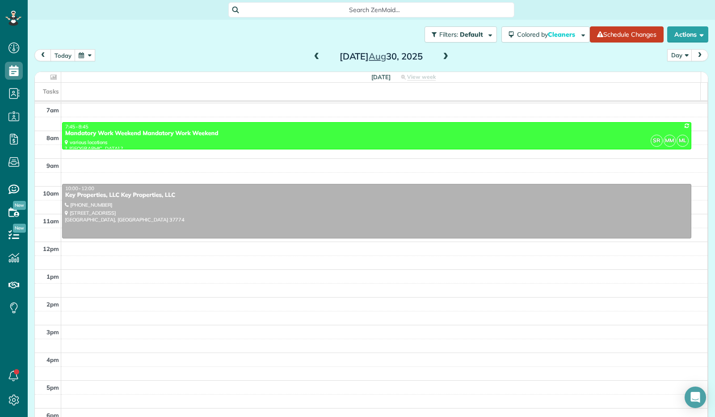
click at [445, 57] on span at bounding box center [446, 57] width 10 height 8
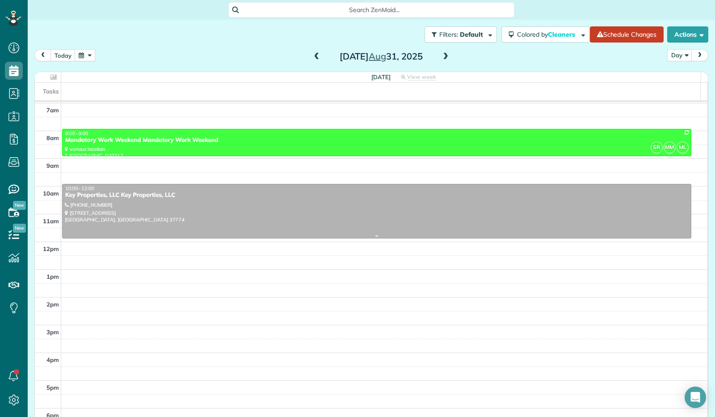
click at [400, 213] on div at bounding box center [377, 211] width 629 height 54
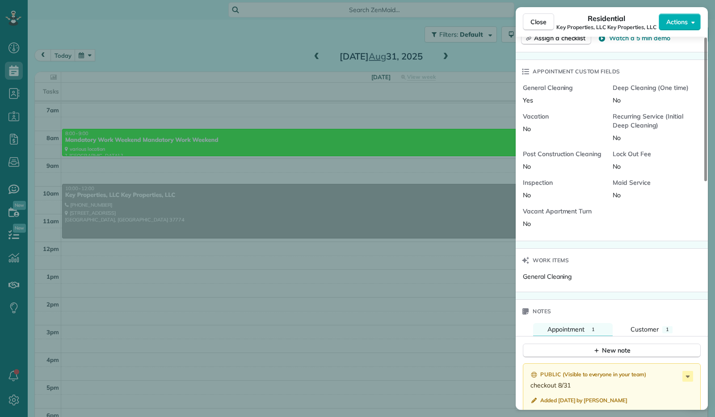
scroll to position [492, 0]
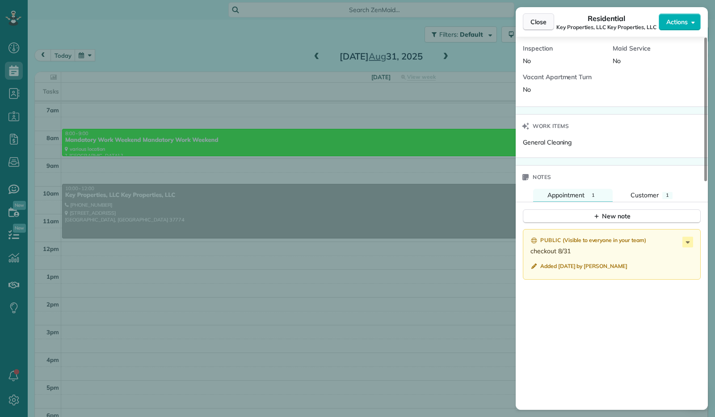
click at [546, 22] on button "Close" at bounding box center [538, 21] width 31 height 17
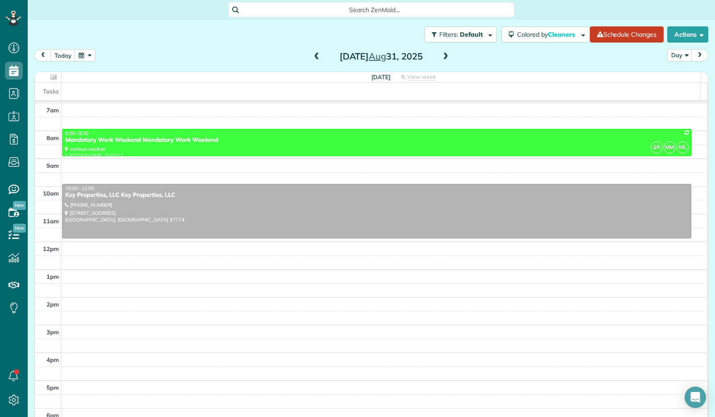
click at [441, 60] on span at bounding box center [446, 57] width 10 height 8
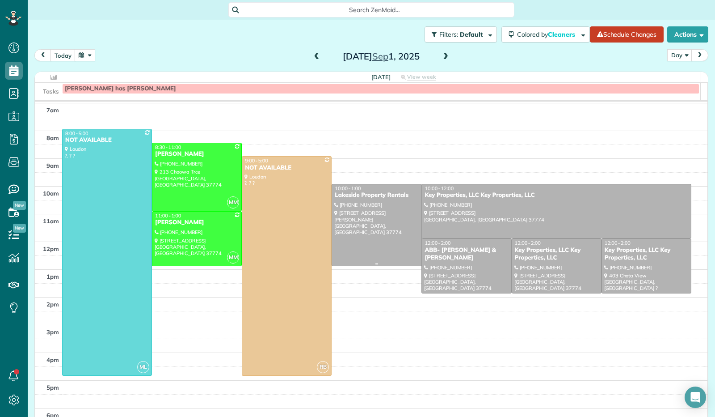
click at [372, 234] on div at bounding box center [376, 224] width 89 height 81
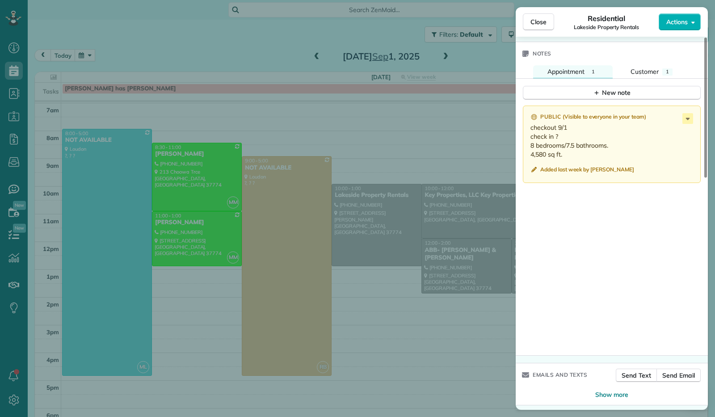
scroll to position [617, 0]
click at [537, 25] on span "Close" at bounding box center [539, 21] width 16 height 9
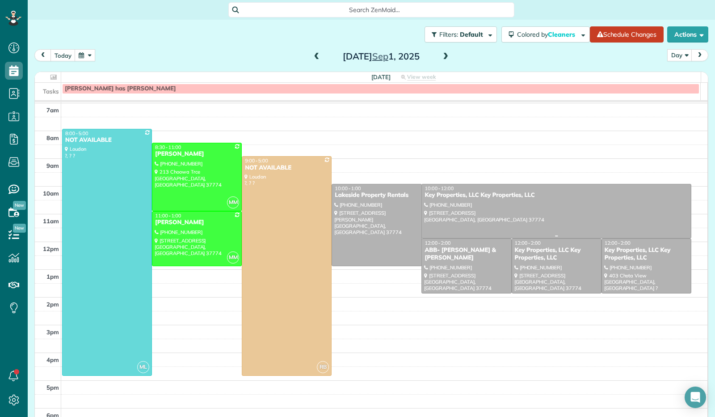
click at [532, 199] on div "Key Properties, LLC Key Properties, LLC" at bounding box center [556, 195] width 264 height 8
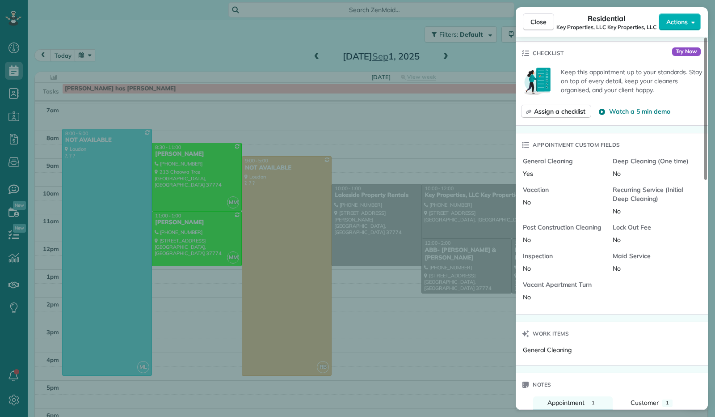
scroll to position [537, 0]
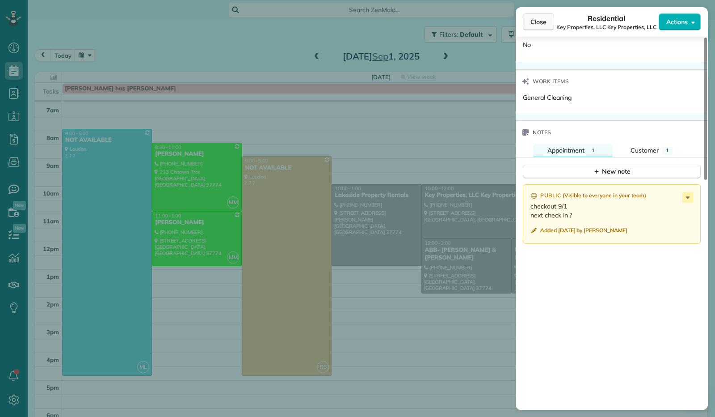
click at [542, 25] on span "Close" at bounding box center [539, 21] width 16 height 9
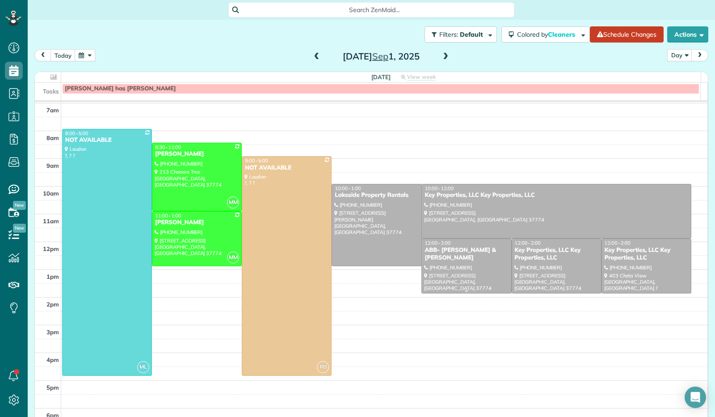
click at [468, 254] on div "ABB- [PERSON_NAME] & [PERSON_NAME]" at bounding box center [466, 253] width 85 height 15
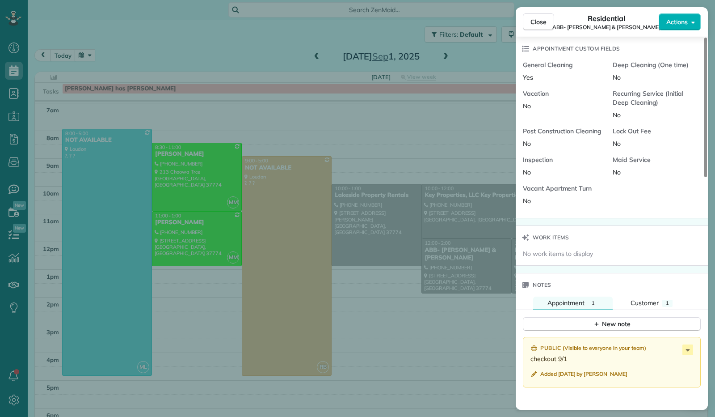
scroll to position [447, 0]
click at [537, 19] on span "Close" at bounding box center [539, 21] width 16 height 9
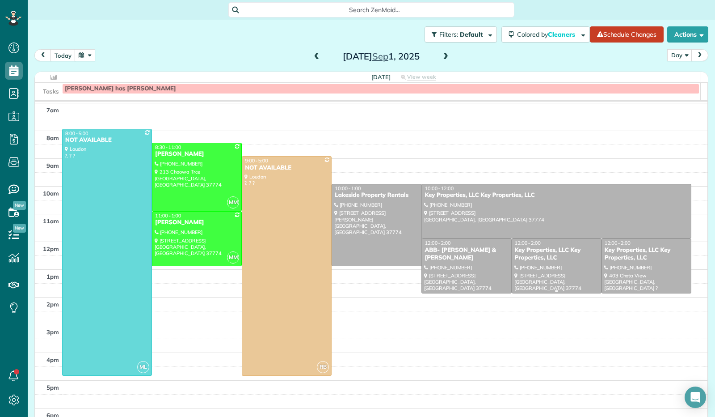
click at [531, 256] on div "Key Properties, LLC Key Properties, LLC" at bounding box center [557, 253] width 85 height 15
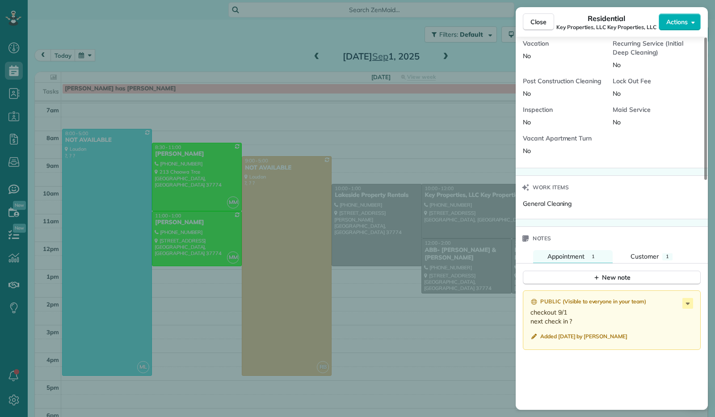
scroll to position [447, 0]
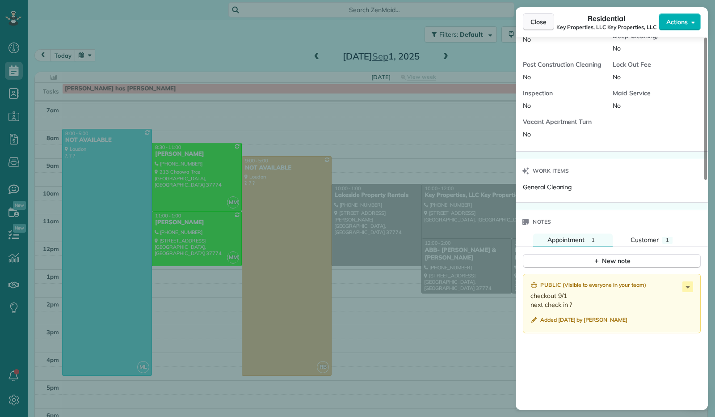
click at [530, 20] on button "Close" at bounding box center [538, 21] width 31 height 17
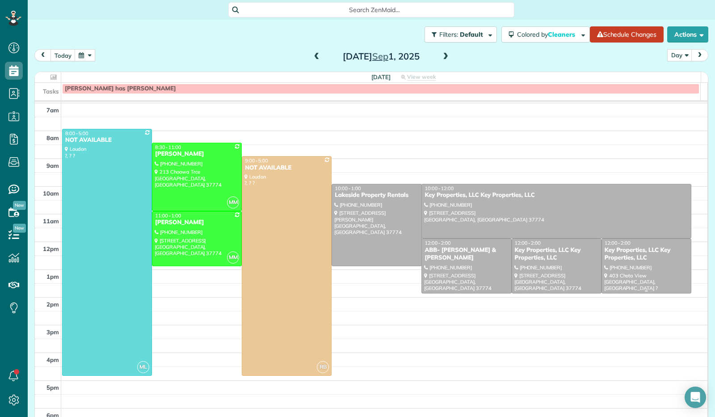
click at [624, 272] on div at bounding box center [646, 266] width 89 height 54
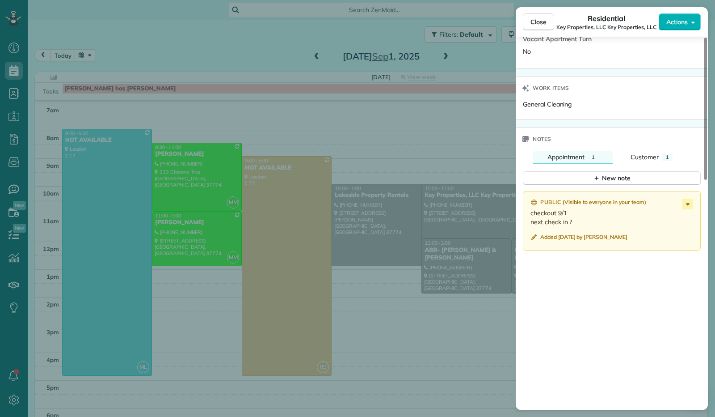
scroll to position [537, 0]
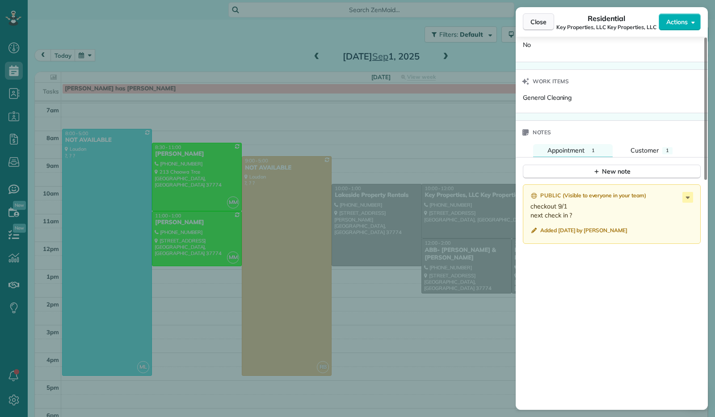
click at [537, 20] on span "Close" at bounding box center [539, 21] width 16 height 9
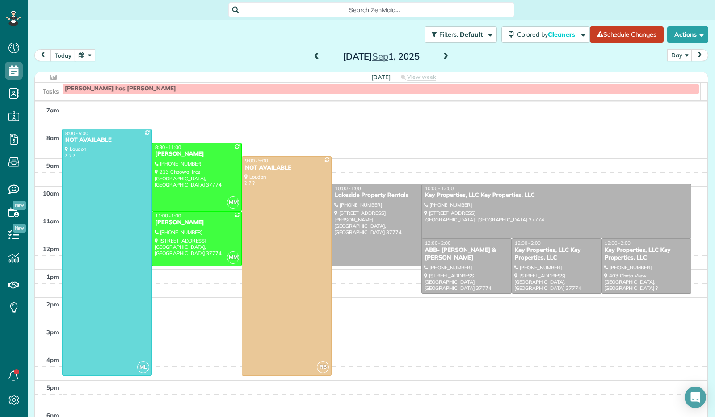
click at [312, 56] on span at bounding box center [317, 57] width 10 height 8
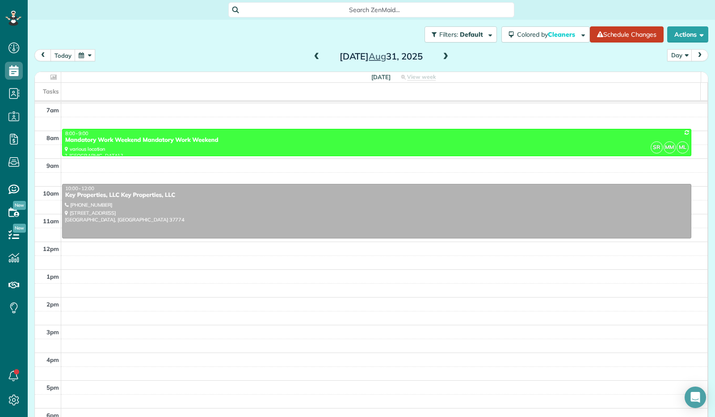
click at [444, 58] on span at bounding box center [446, 57] width 10 height 8
